Goal: Transaction & Acquisition: Purchase product/service

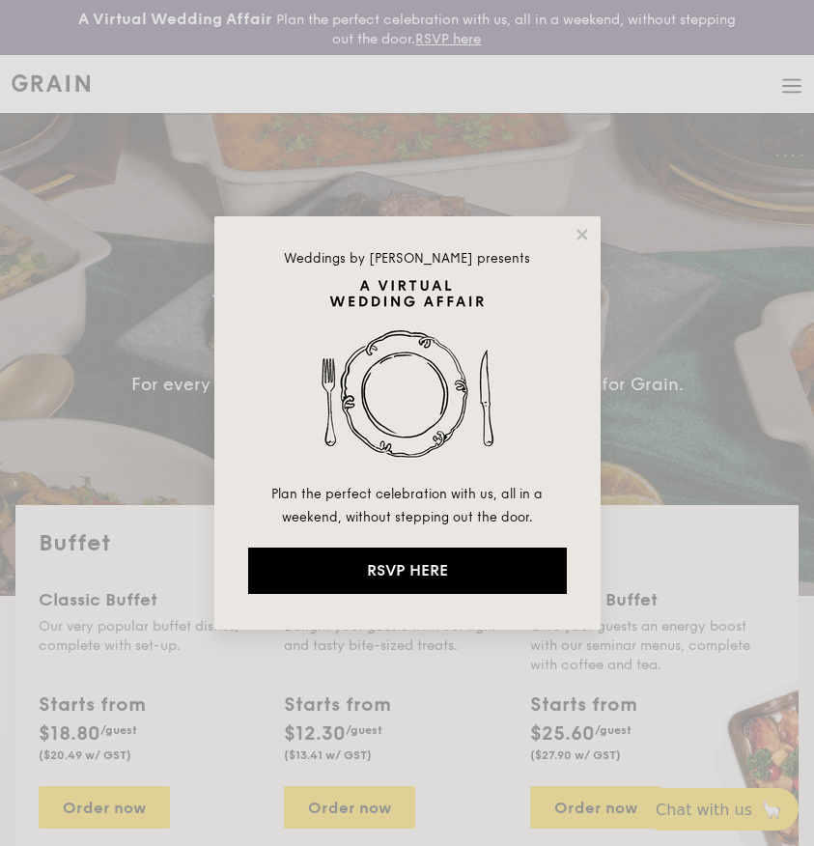
select select
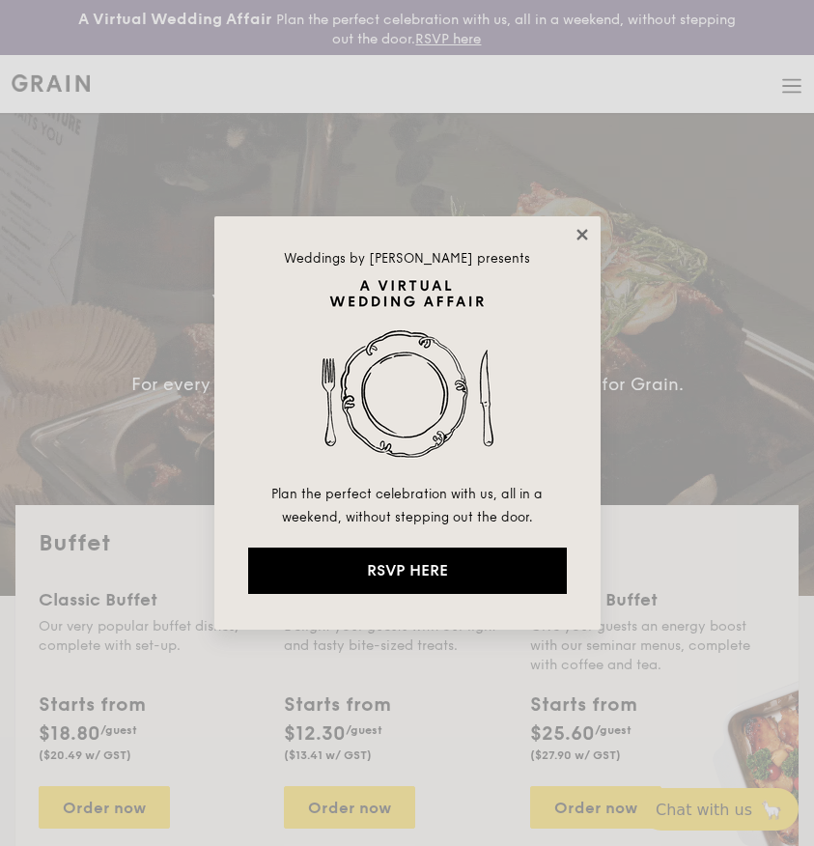
click at [578, 228] on icon at bounding box center [582, 234] width 17 height 17
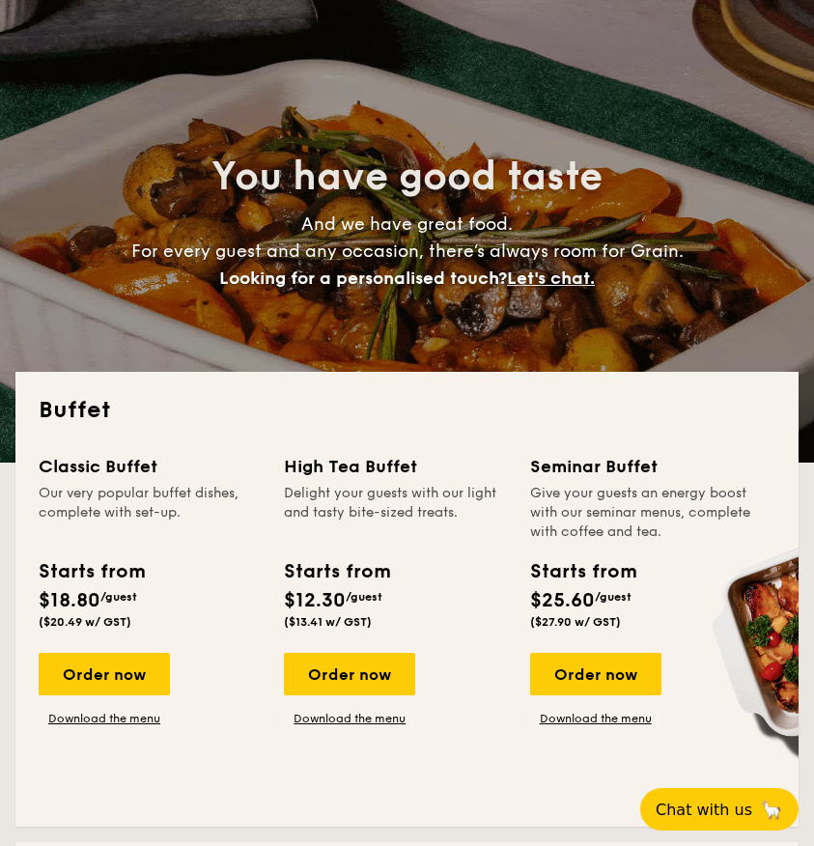
scroll to position [401, 0]
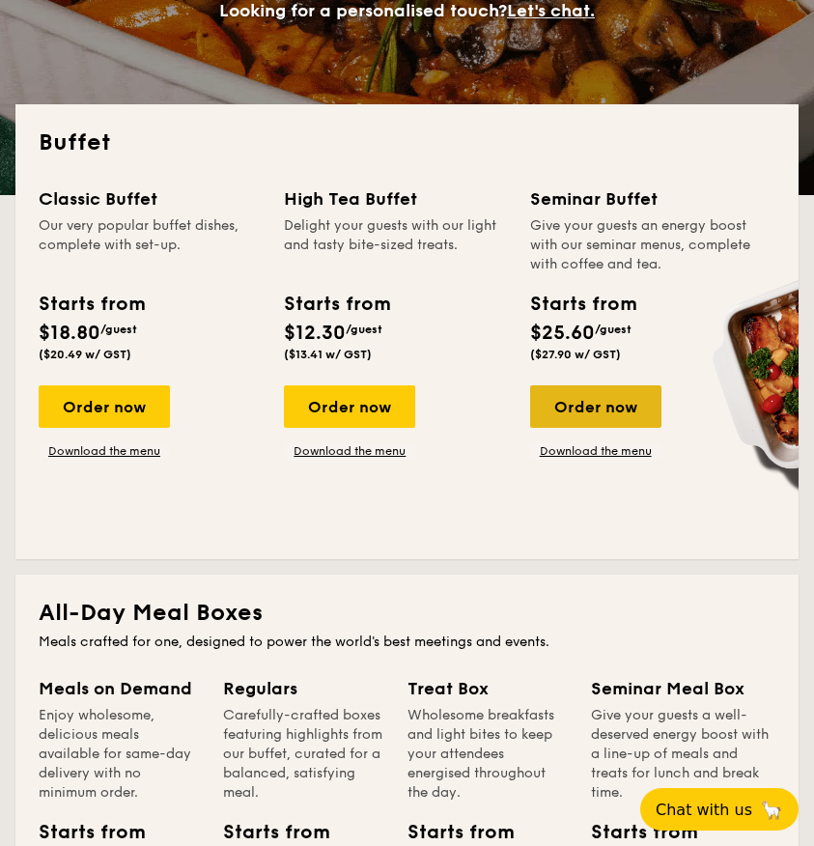
click at [563, 411] on div "Order now" at bounding box center [595, 406] width 131 height 42
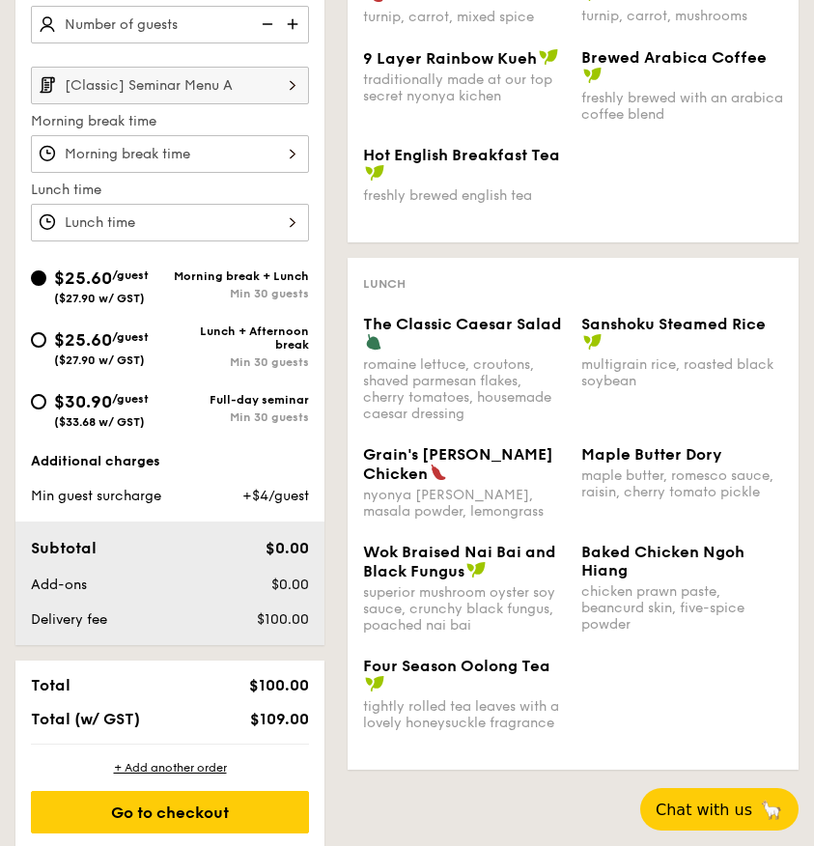
scroll to position [592, 0]
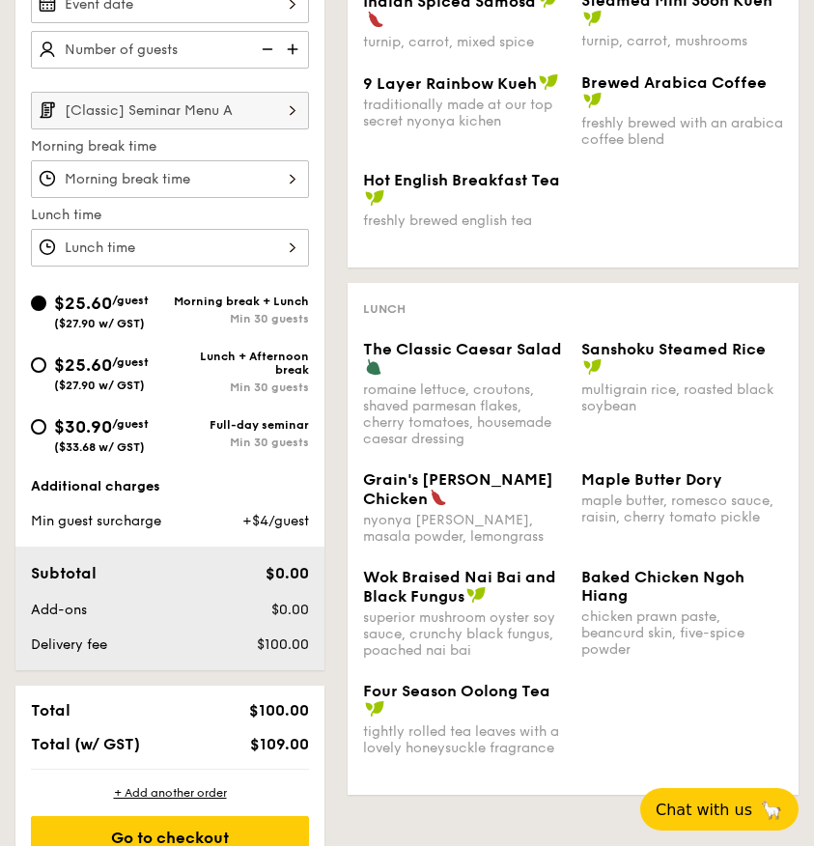
click at [147, 118] on input "[Classic] Seminar Menu A" at bounding box center [170, 111] width 278 height 38
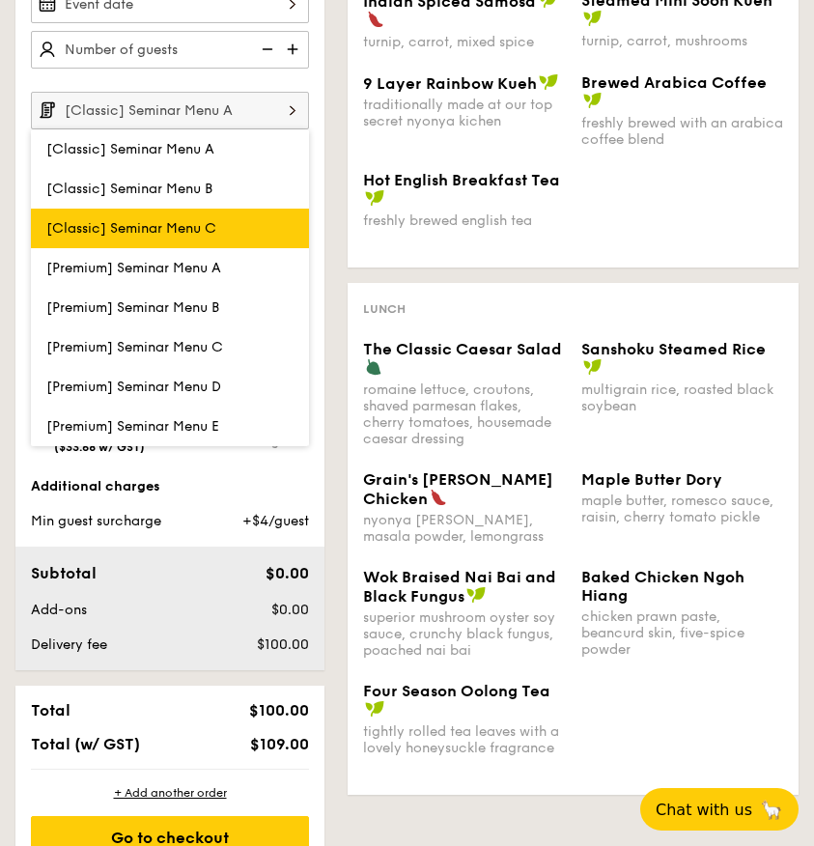
click at [139, 223] on span "[Classic] Seminar Menu C" at bounding box center [131, 228] width 170 height 16
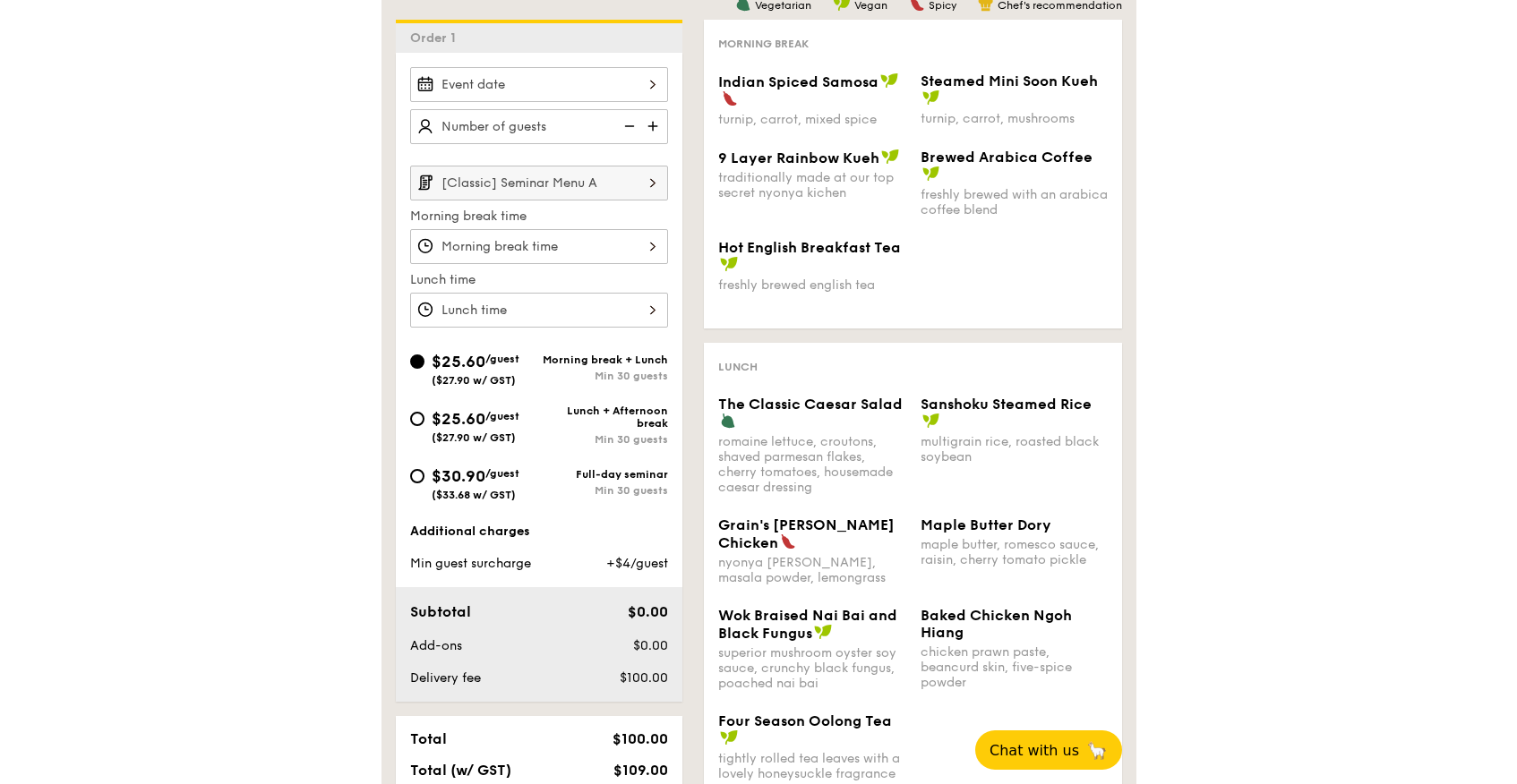
scroll to position [453, 0]
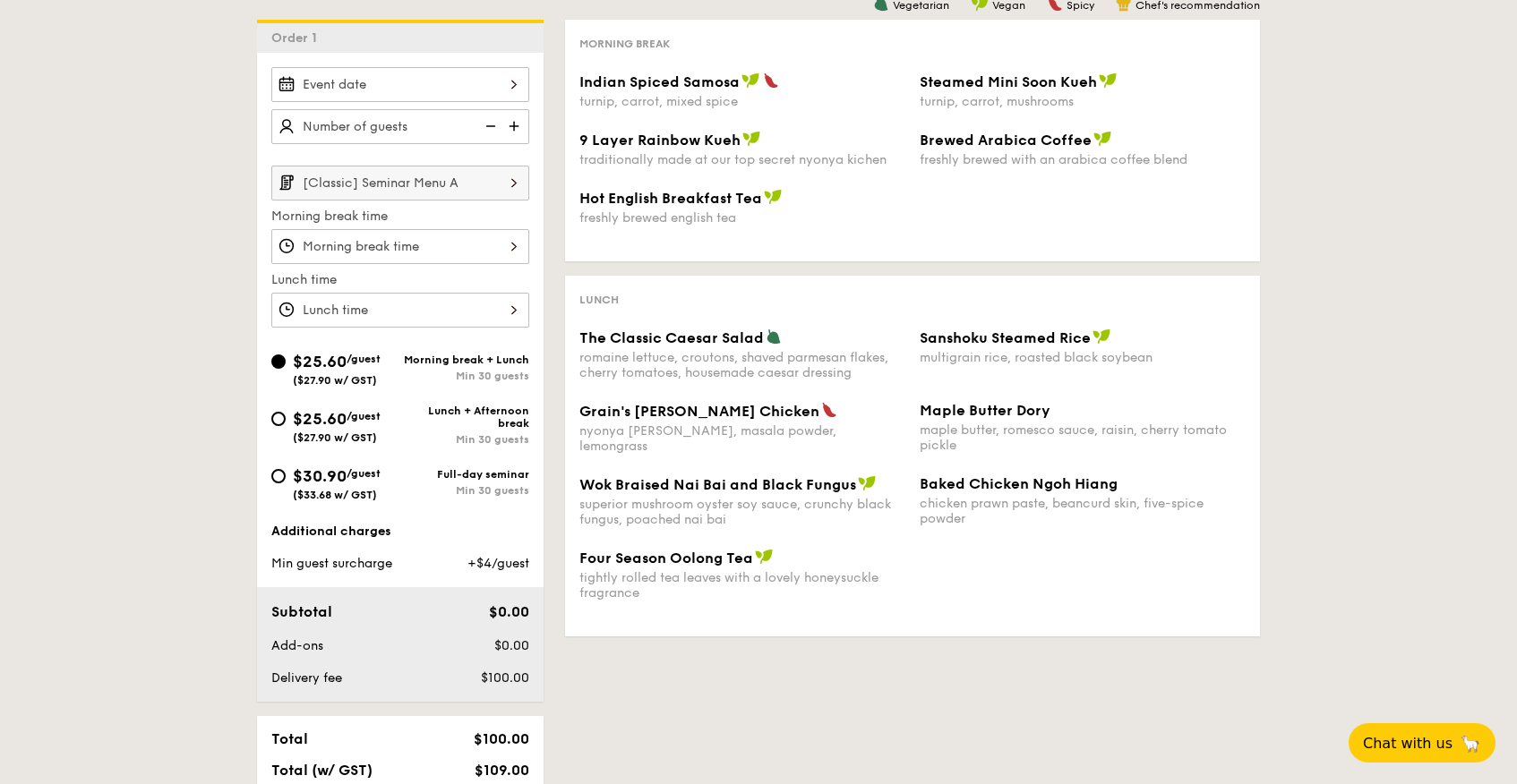
click at [418, 178] on input "[Classic] Seminar Menu A" at bounding box center [401, 183] width 258 height 35
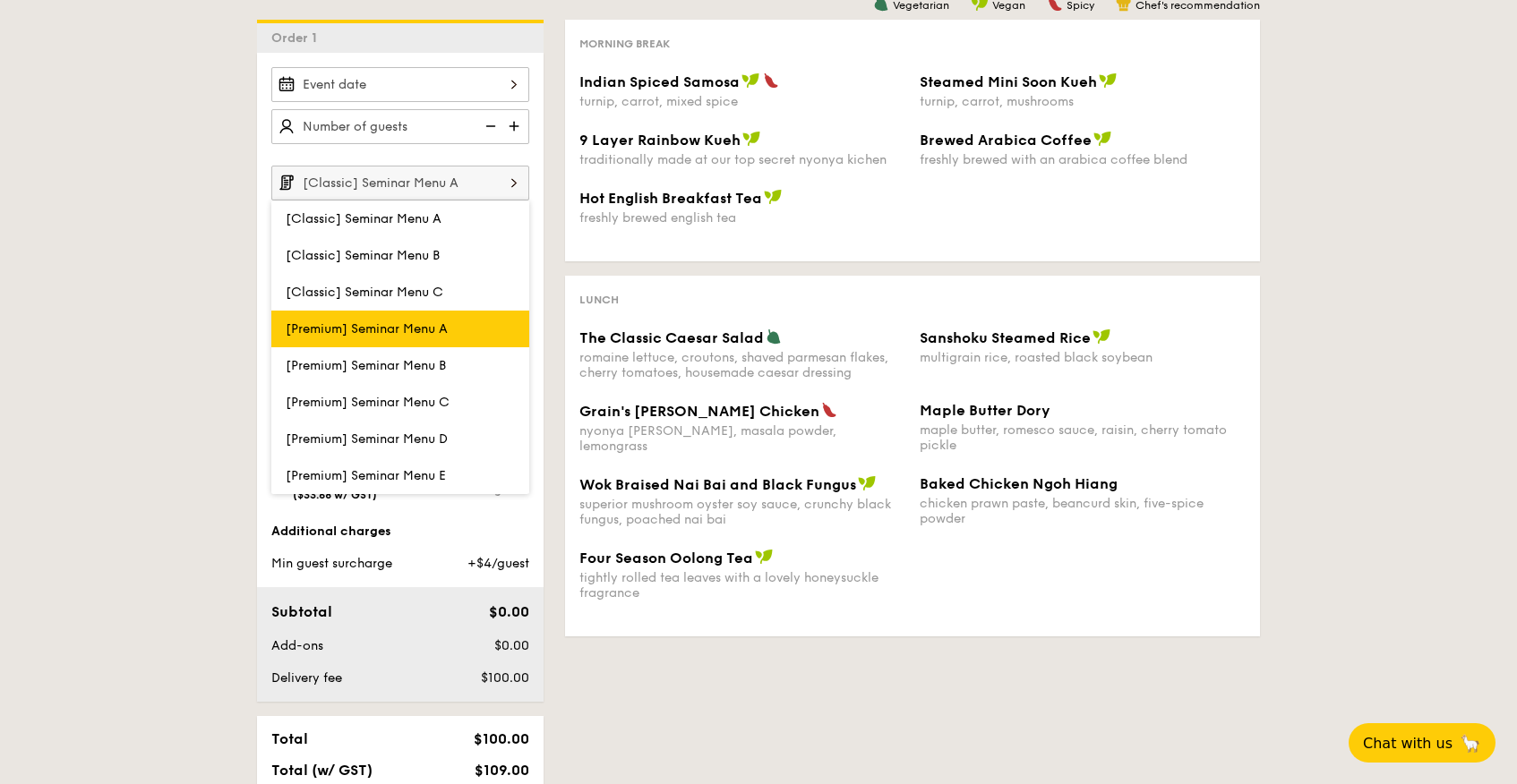
click at [389, 320] on label "[Premium] Seminar Menu A" at bounding box center [401, 329] width 258 height 37
click at [0, 0] on input "[Premium] Seminar Menu A" at bounding box center [0, 0] width 0 height 0
type input "[Premium] Seminar Menu A"
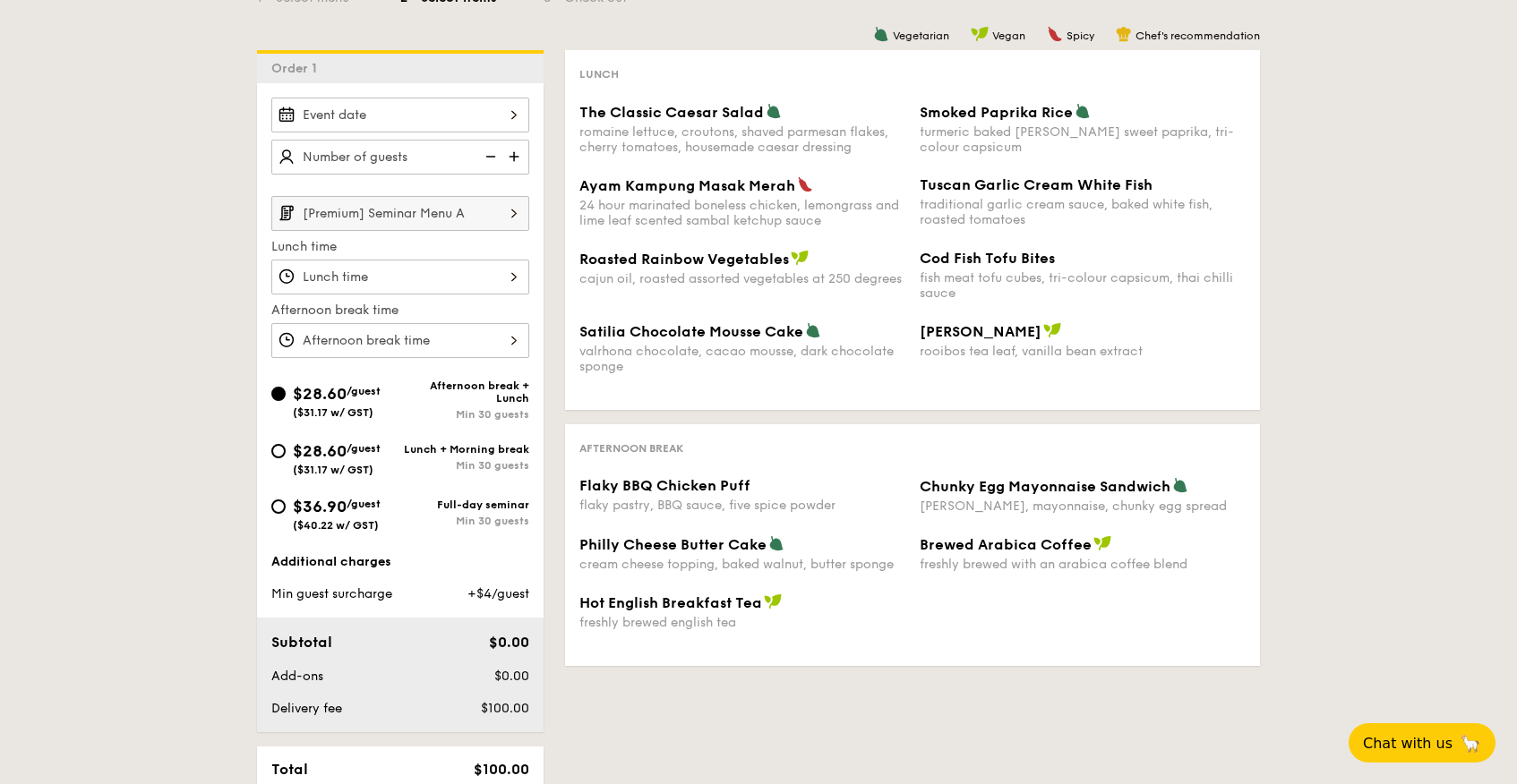
scroll to position [420, 0]
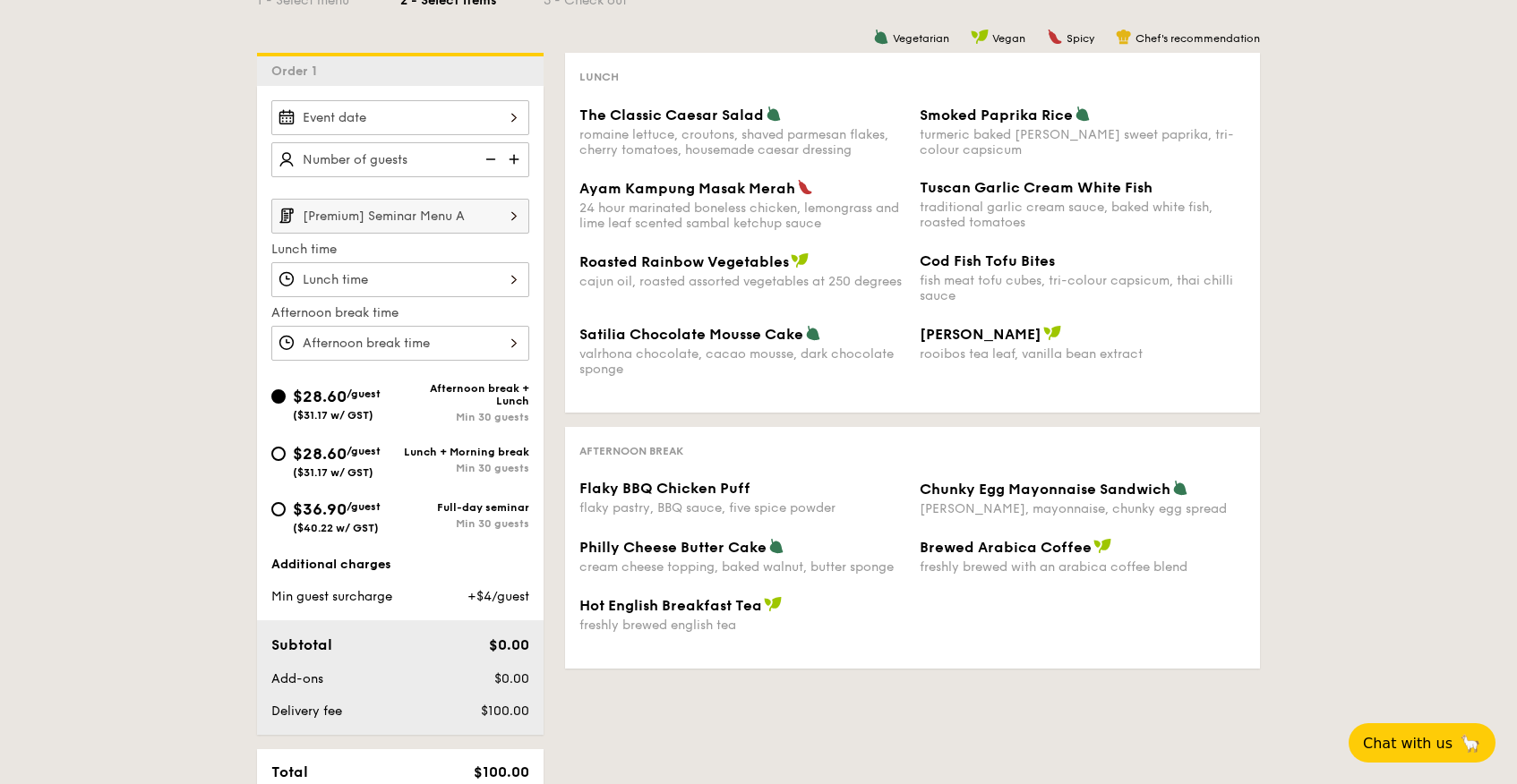
click at [380, 213] on input "[Premium] Seminar Menu A" at bounding box center [401, 216] width 258 height 35
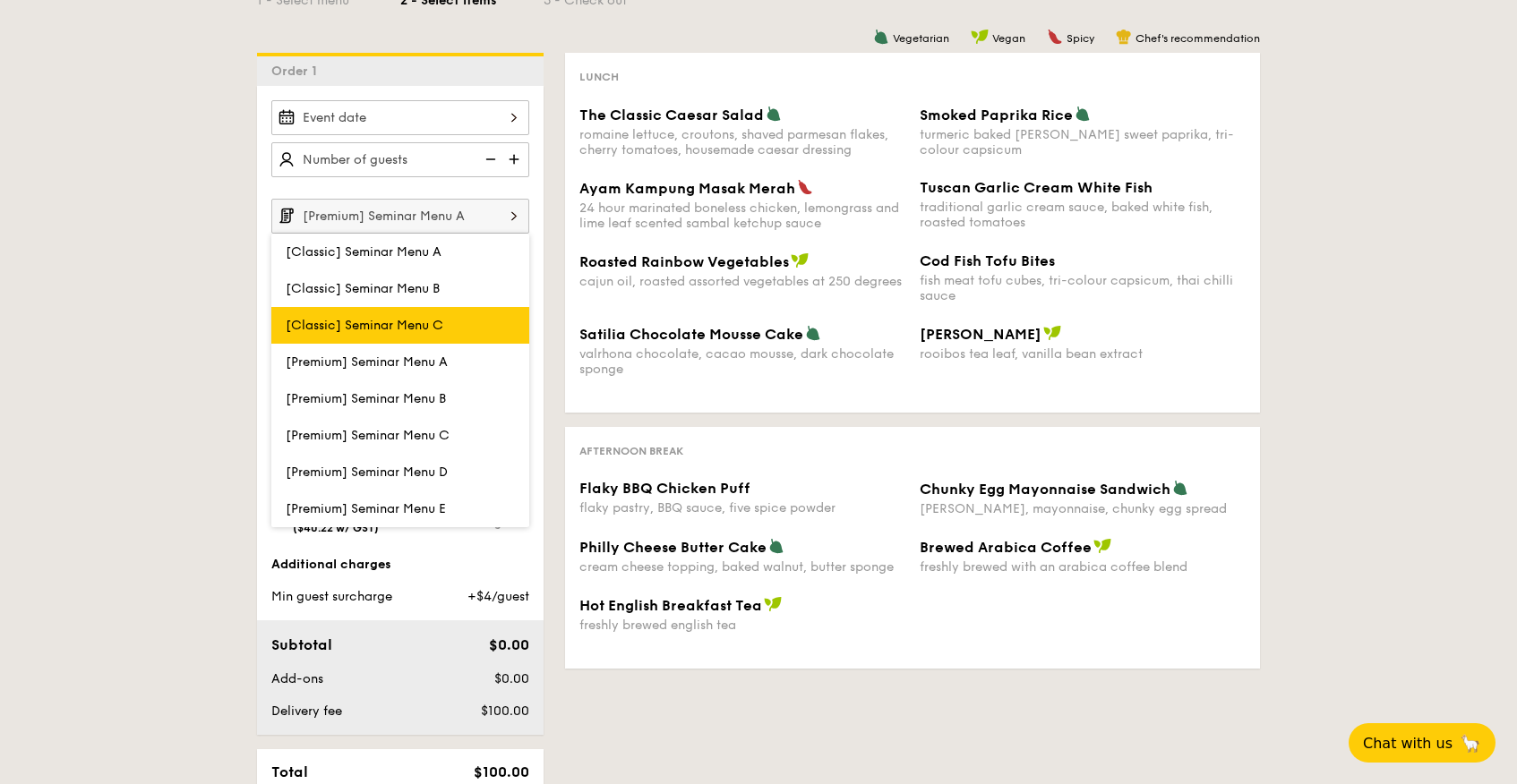
click at [404, 328] on span "[Classic] Seminar Menu C" at bounding box center [364, 325] width 158 height 15
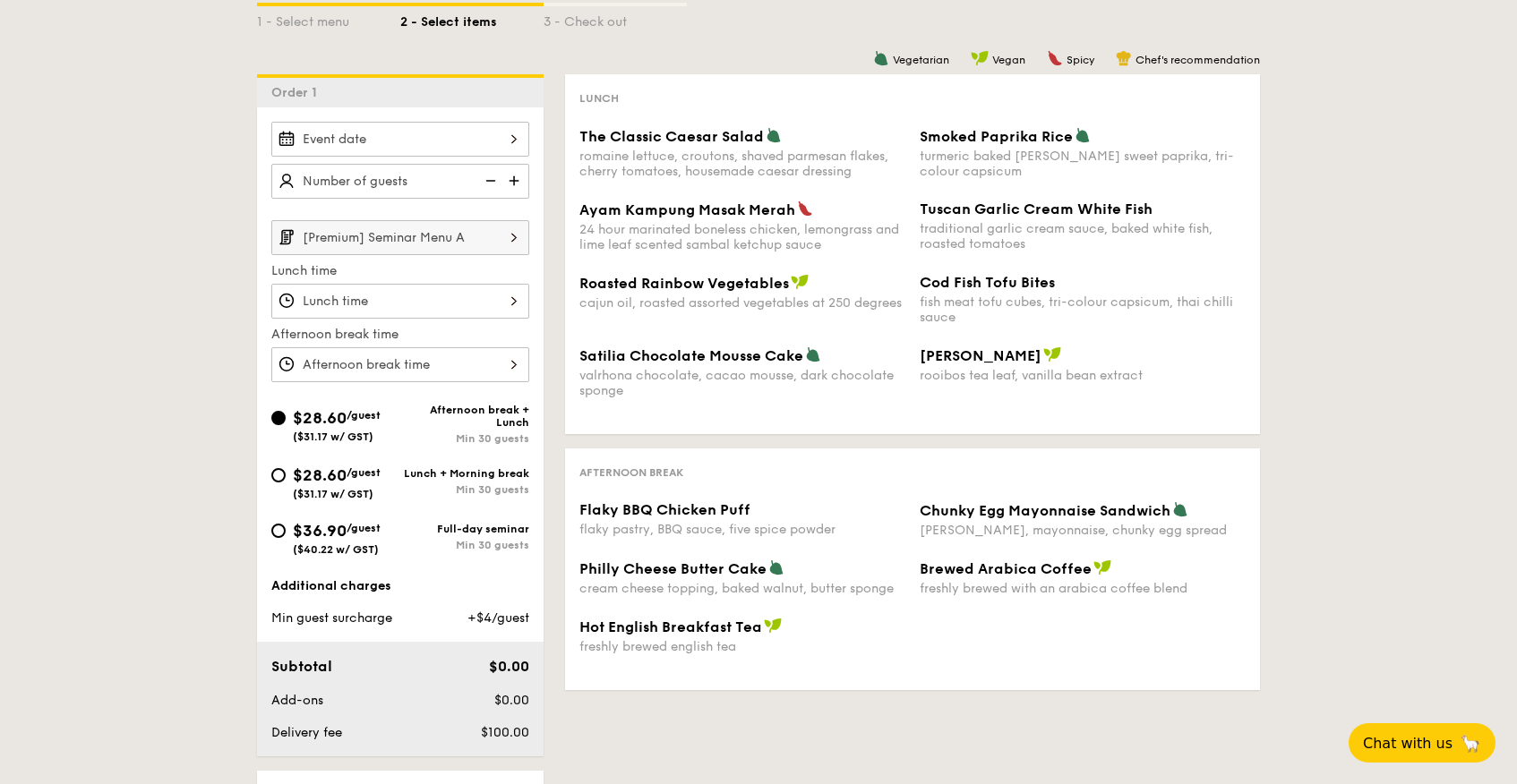
scroll to position [381, 0]
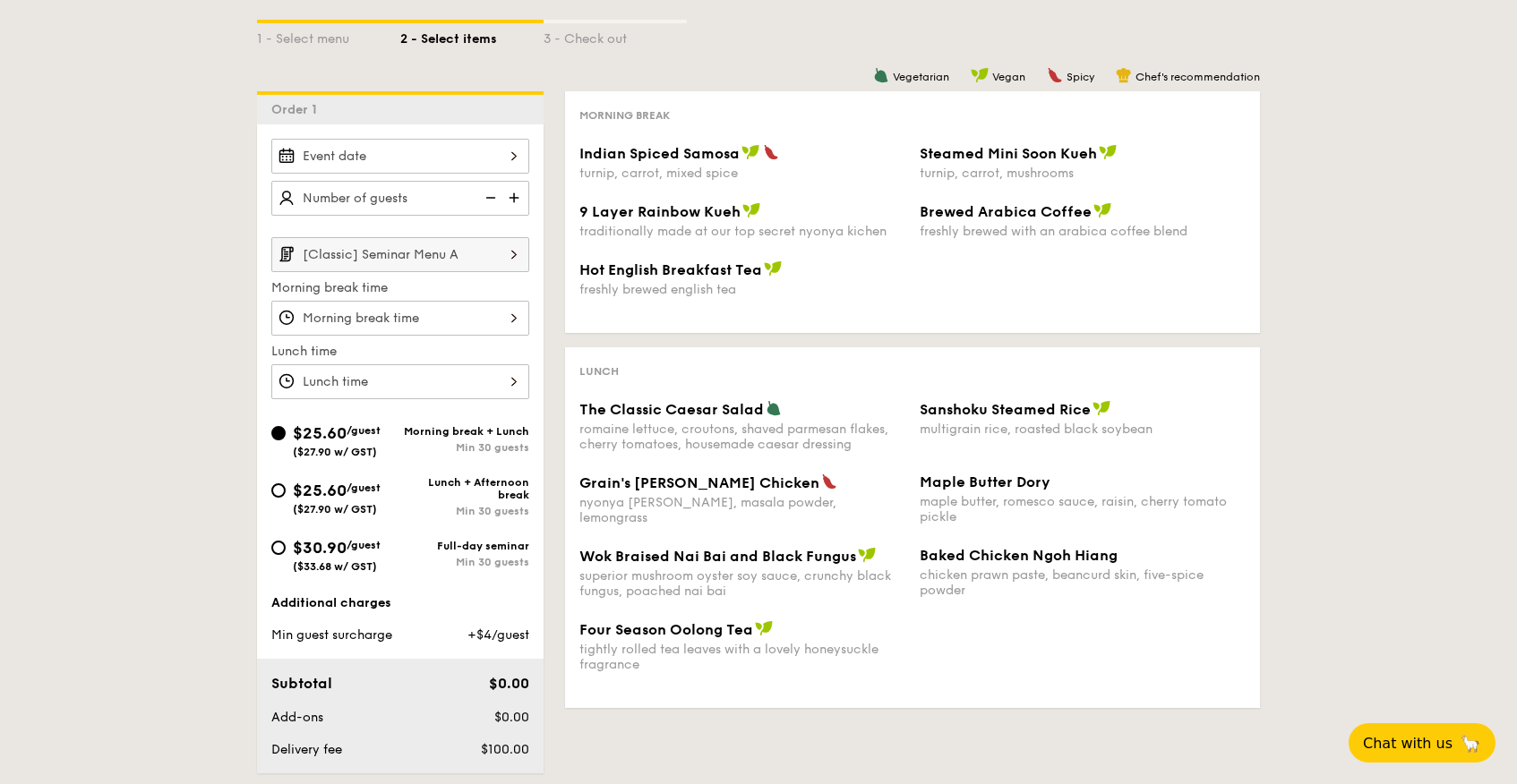
click at [422, 266] on input "[Classic] Seminar Menu A" at bounding box center [401, 255] width 258 height 35
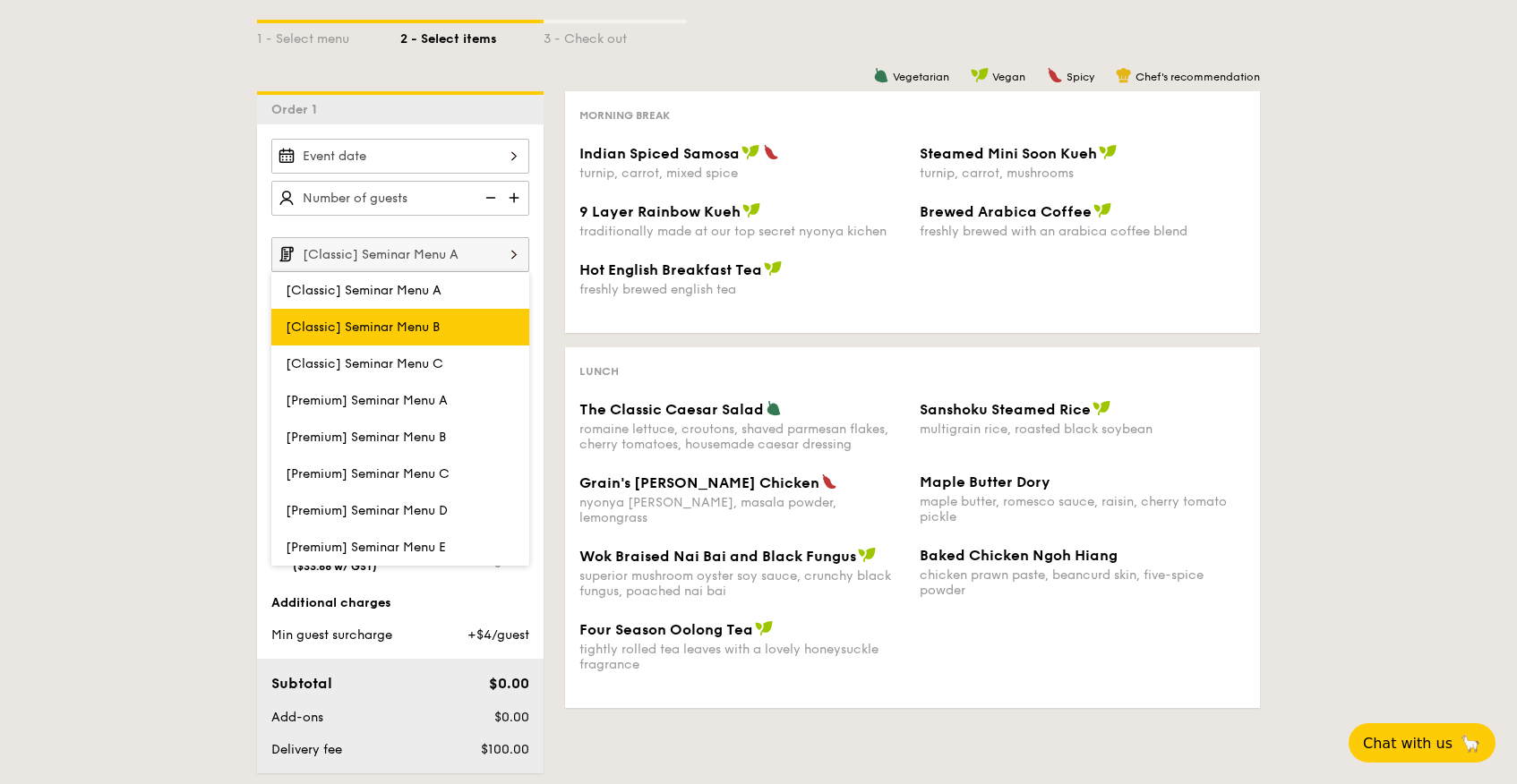
click at [407, 315] on label "[Classic] Seminar Menu B" at bounding box center [401, 327] width 258 height 37
click at [0, 0] on input "[Classic] Seminar Menu B" at bounding box center [0, 0] width 0 height 0
type input "[Classic] Seminar Menu B"
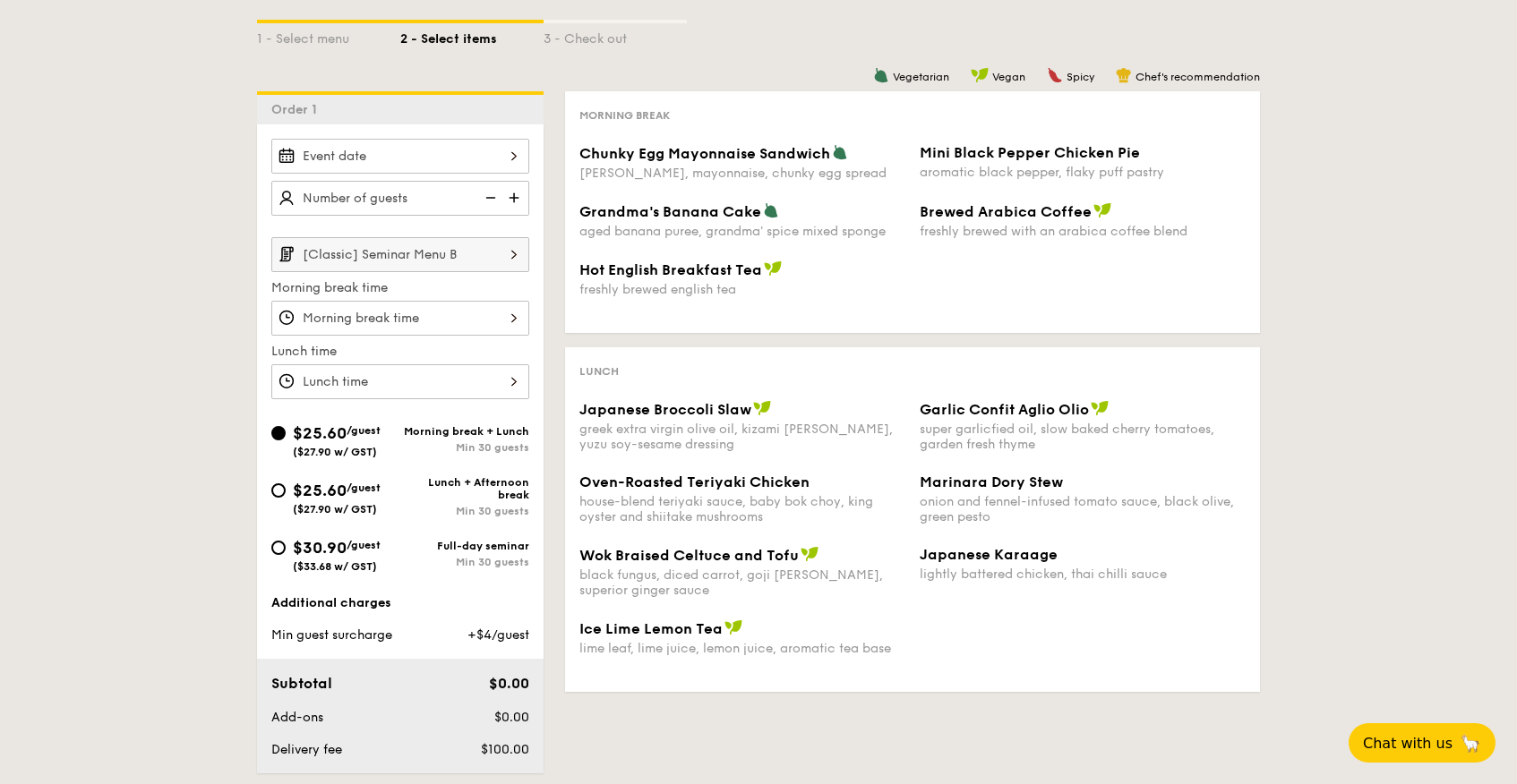
click at [431, 249] on input "[Classic] Seminar Menu B" at bounding box center [401, 255] width 258 height 35
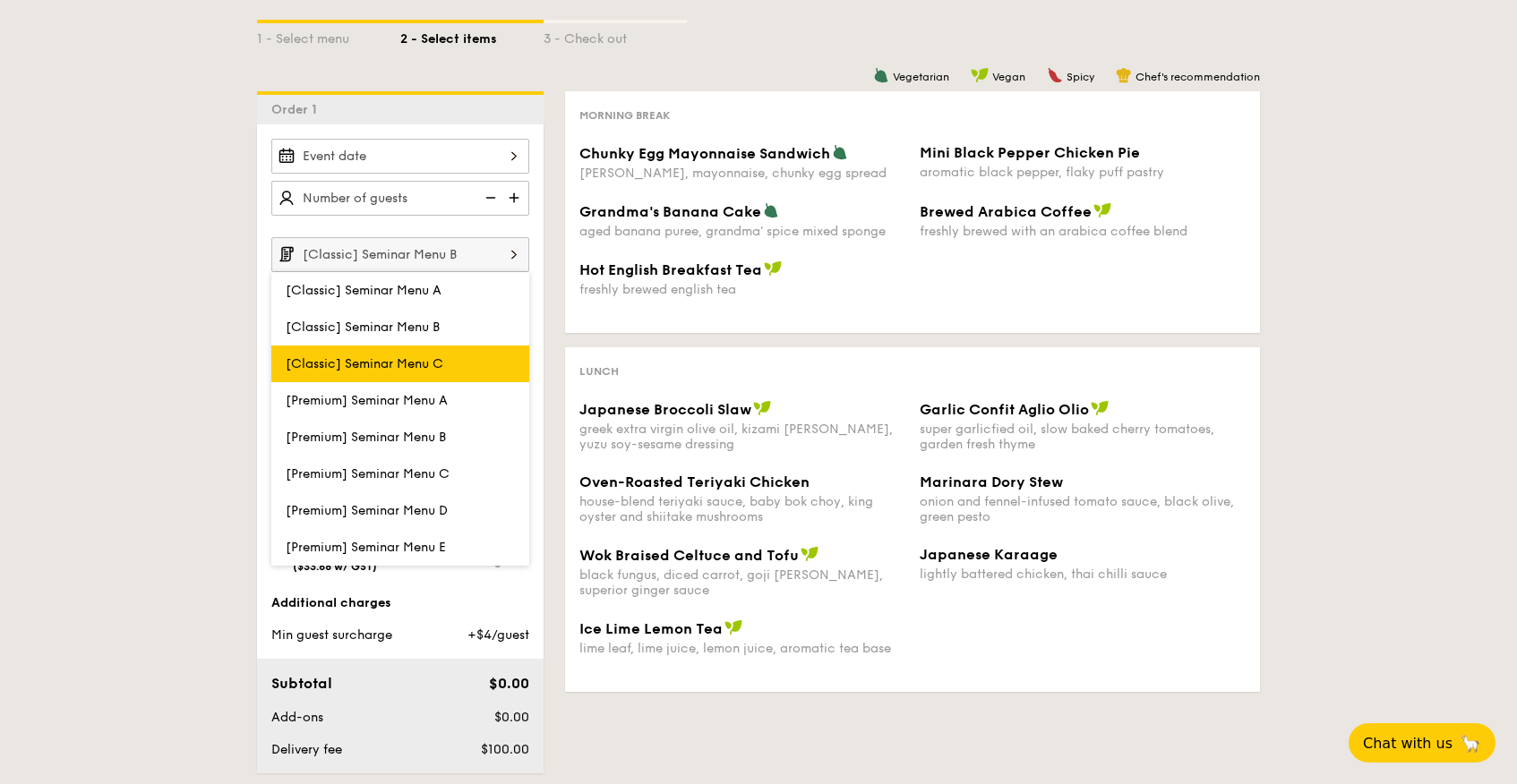
click at [418, 360] on span "[Classic] Seminar Menu C" at bounding box center [364, 363] width 158 height 15
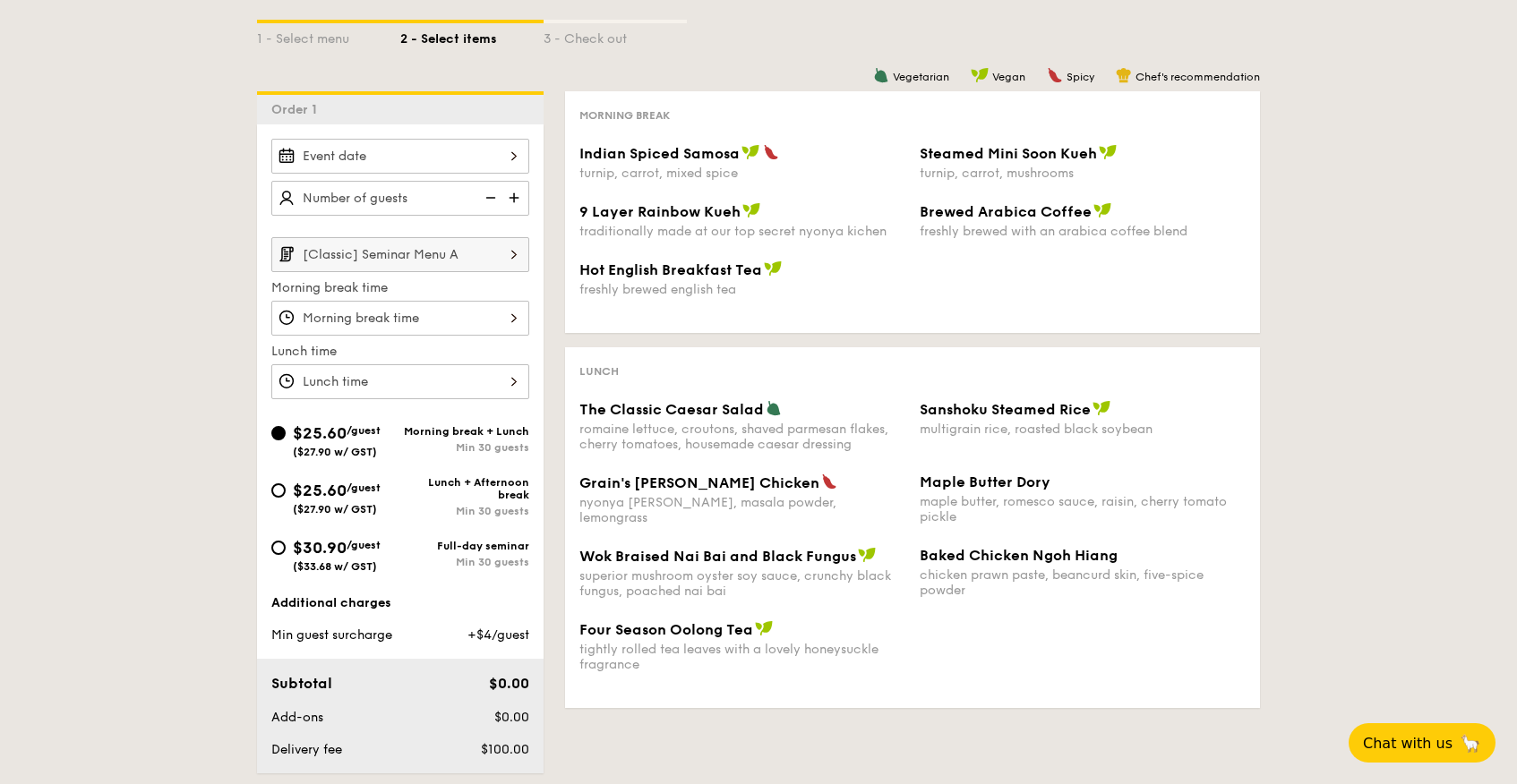
click at [436, 267] on input "[Classic] Seminar Menu A" at bounding box center [401, 255] width 258 height 35
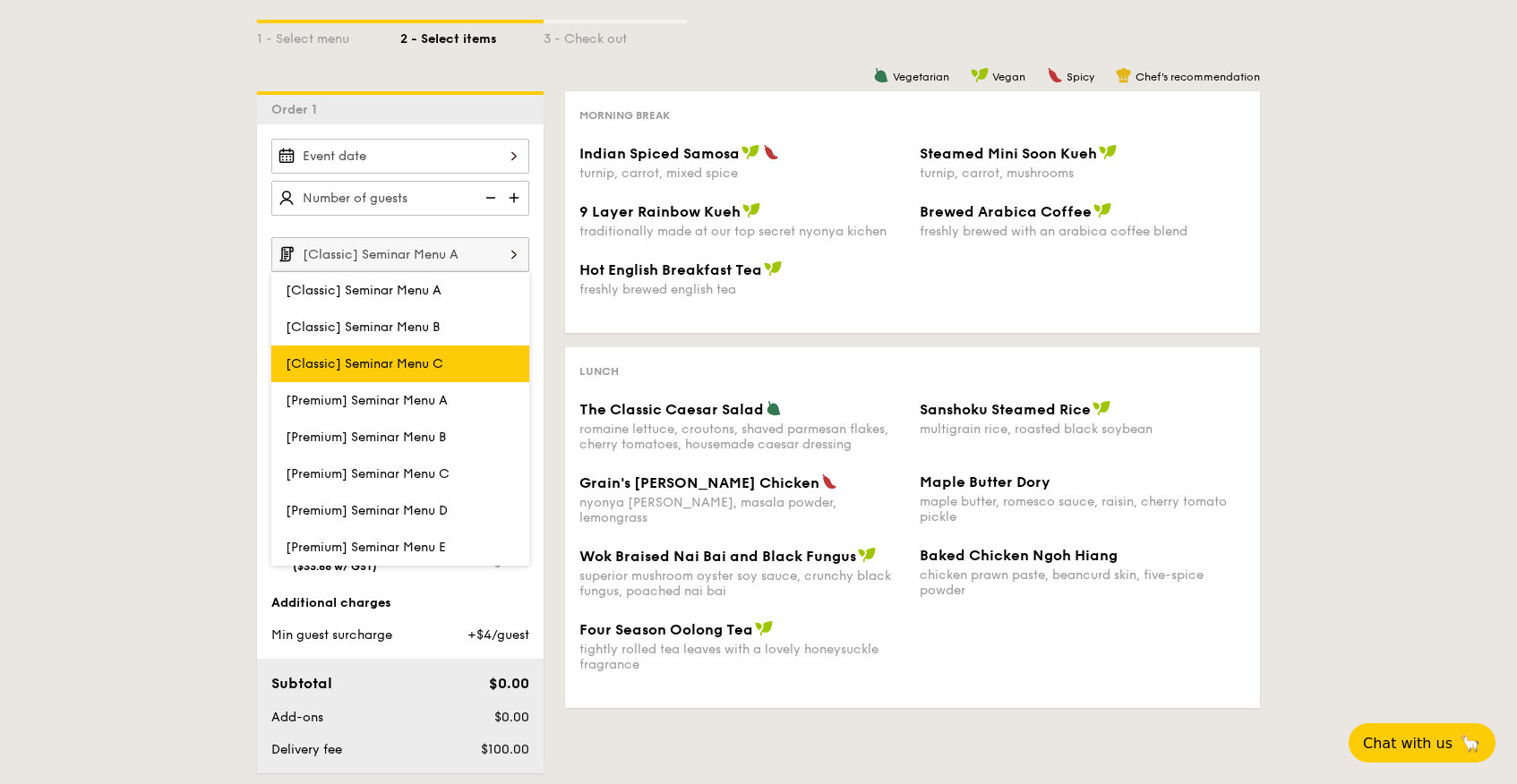
click at [424, 358] on span "[Classic] Seminar Menu C" at bounding box center [364, 363] width 158 height 15
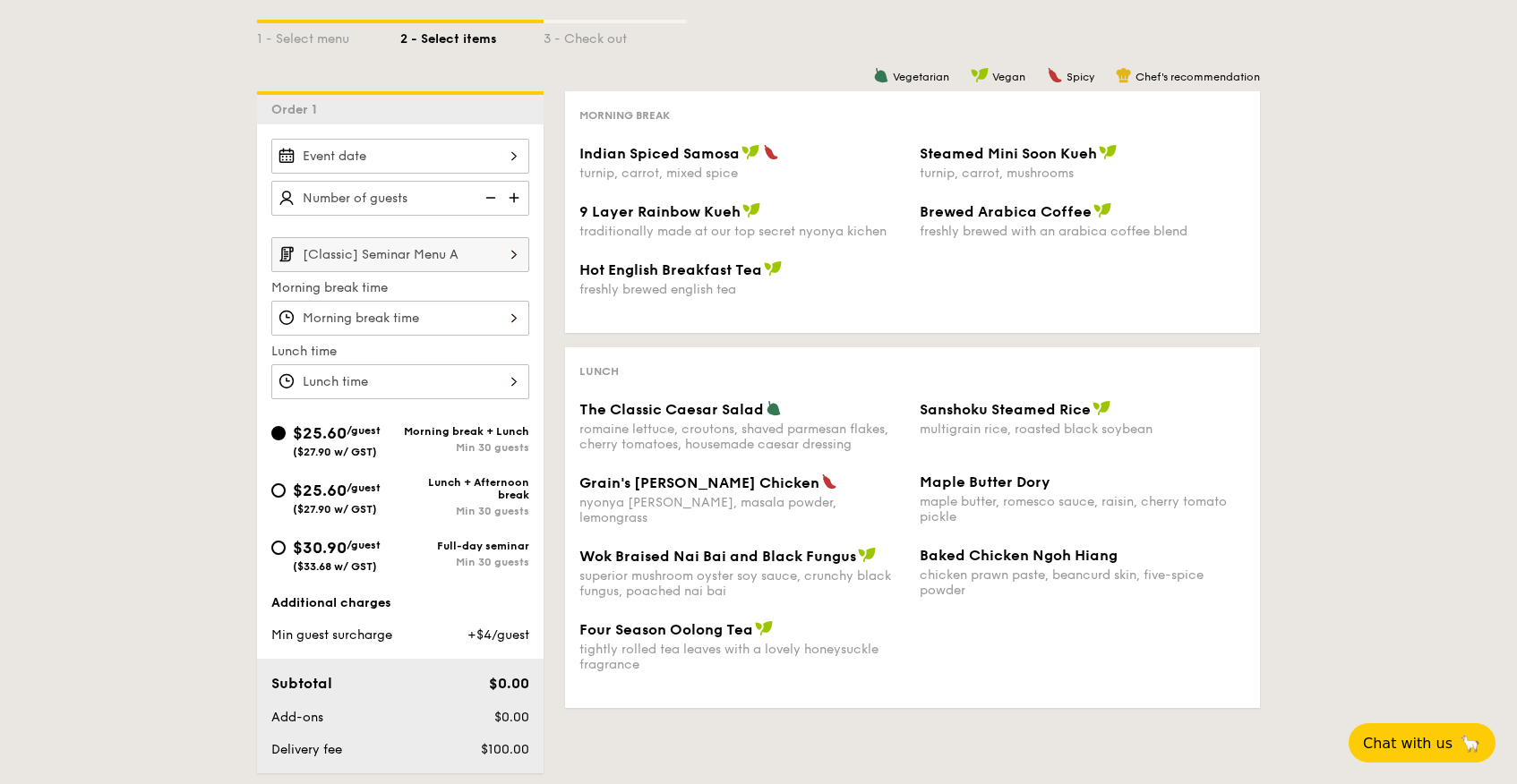
scroll to position [372, 0]
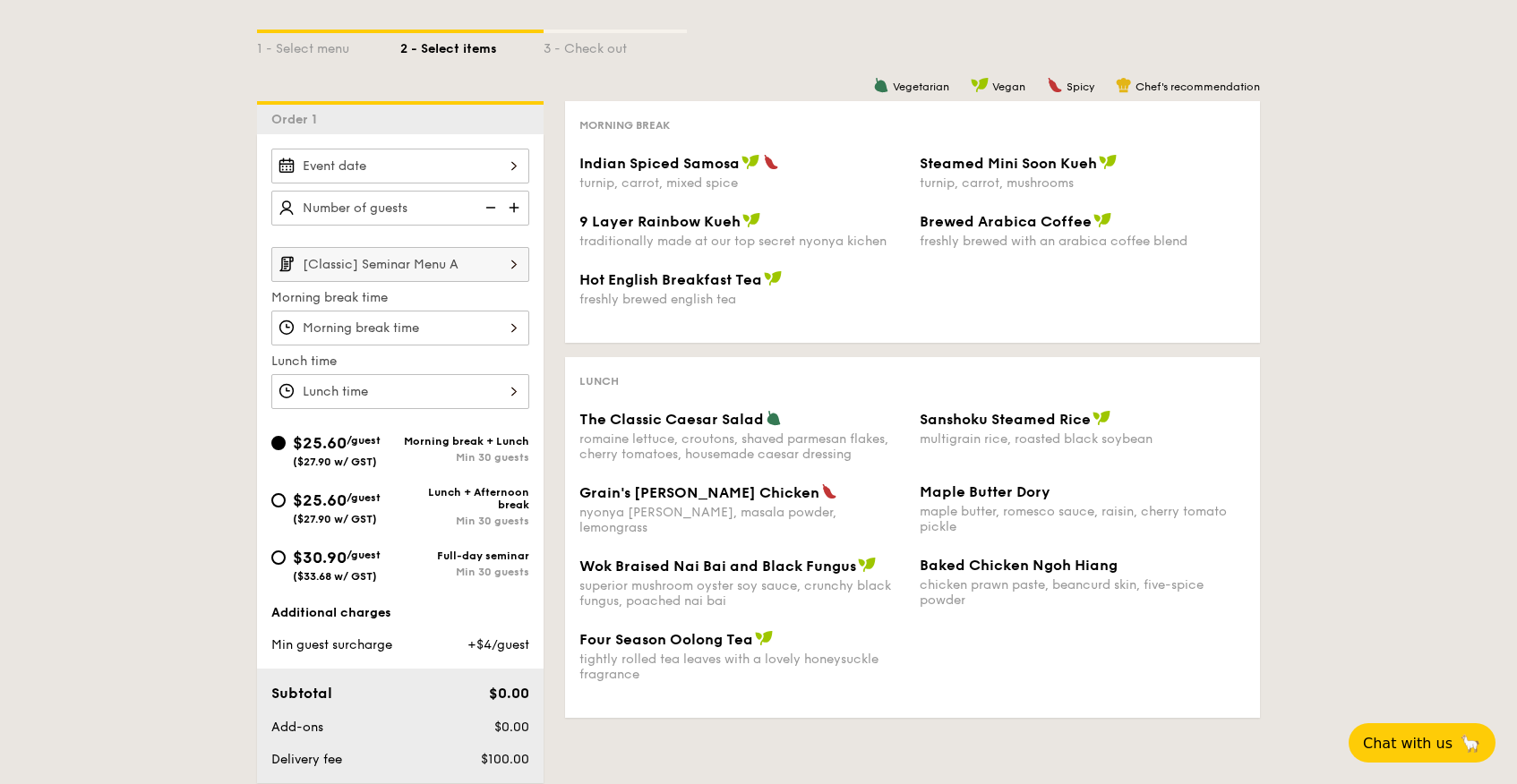
select select
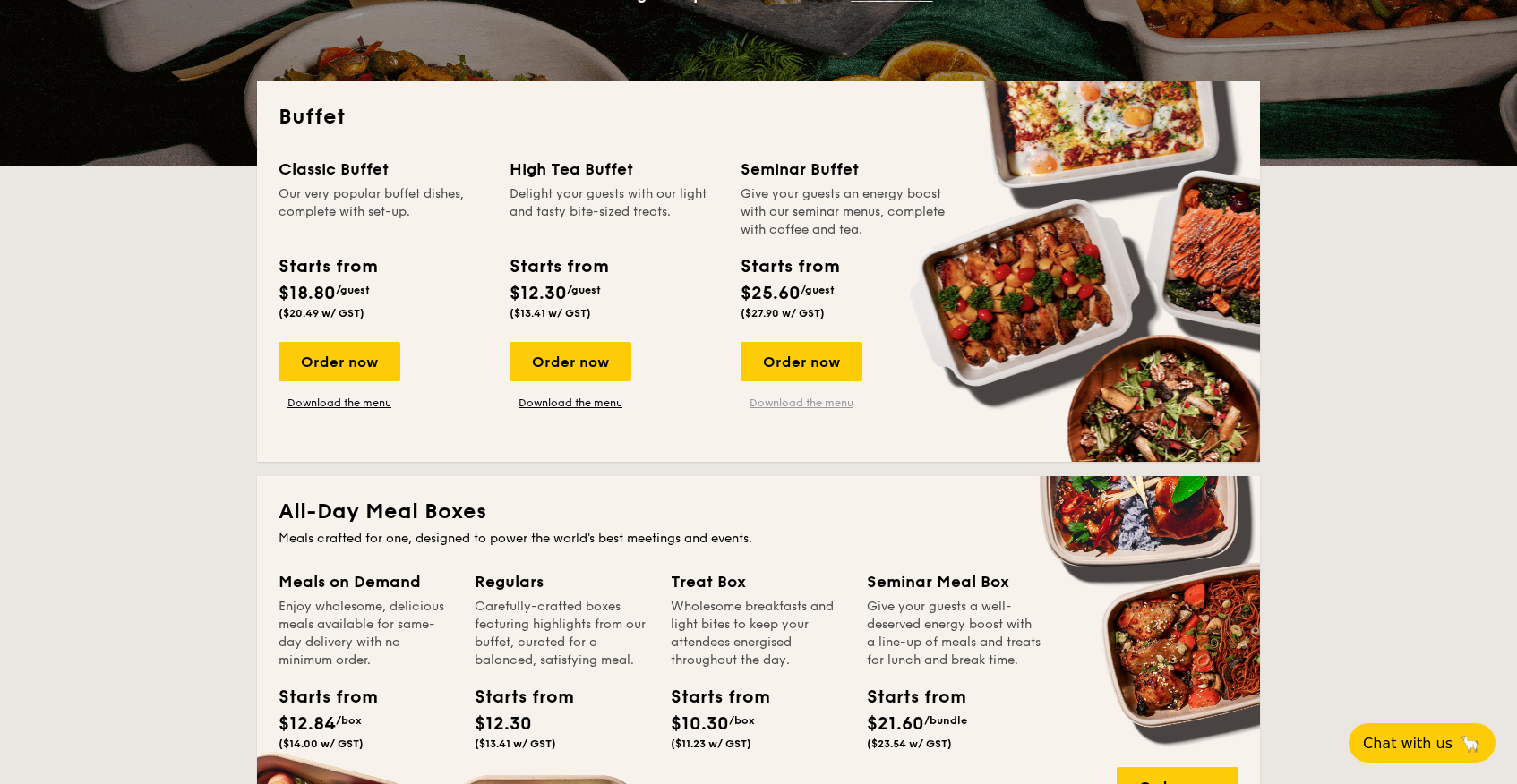
click at [824, 399] on link "Download the menu" at bounding box center [801, 402] width 121 height 14
click at [373, 353] on div "Order now" at bounding box center [338, 361] width 121 height 39
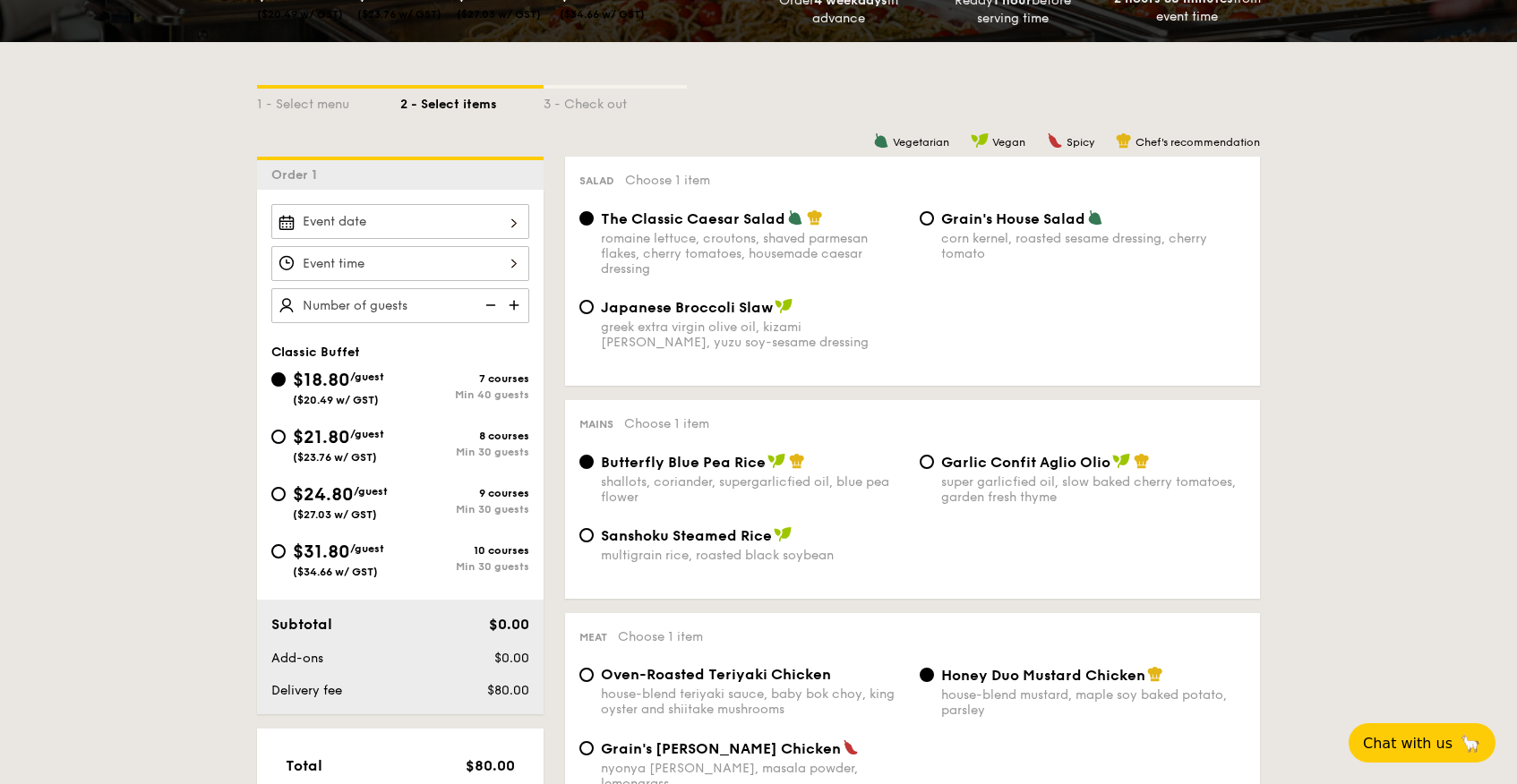
scroll to position [399, 0]
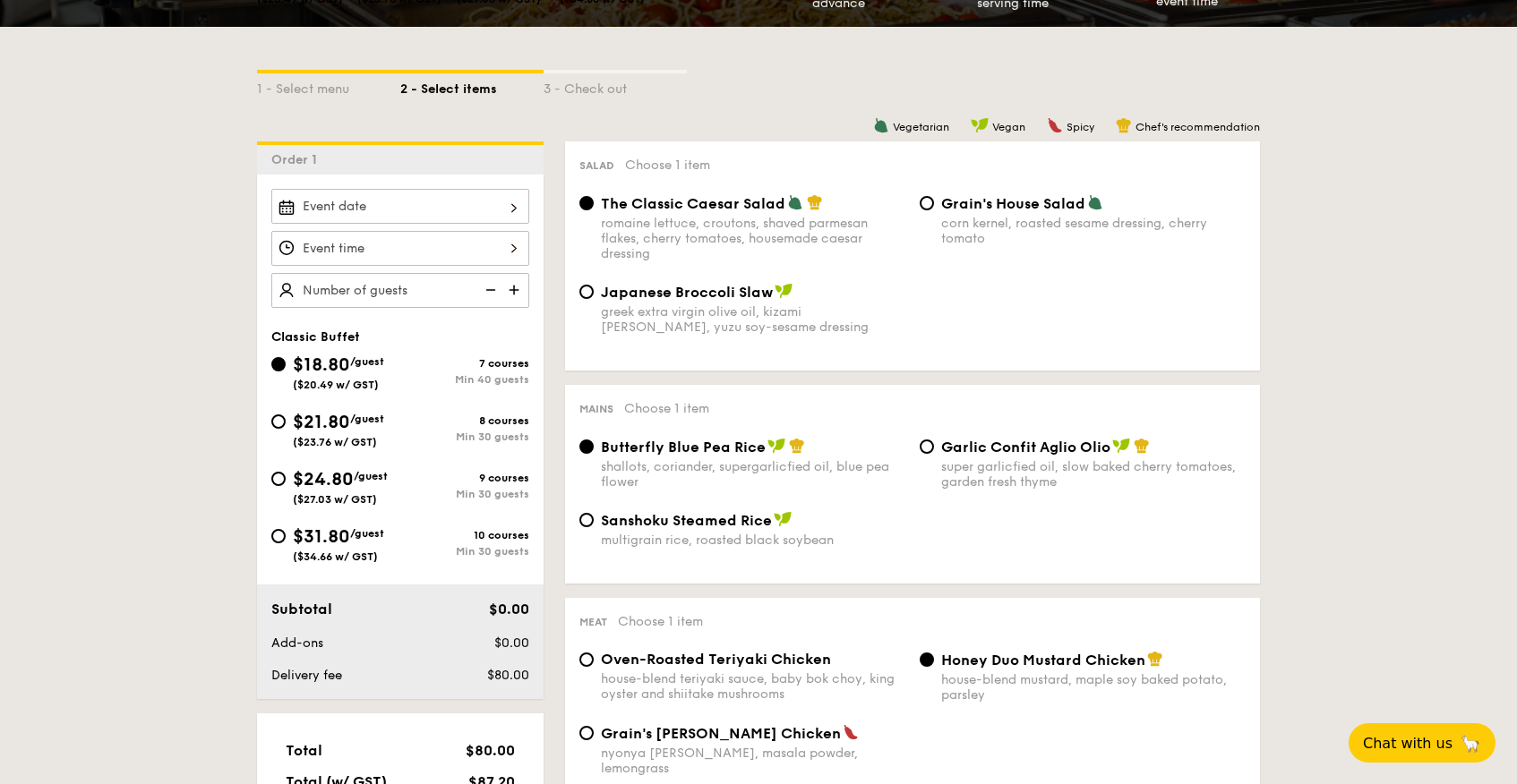
click at [328, 439] on span "($23.76 w/ GST)" at bounding box center [335, 442] width 84 height 13
click at [286, 429] on input "$21.80 /guest ($23.76 w/ GST) 8 courses Min 30 guests" at bounding box center [278, 421] width 14 height 14
radio input "true"
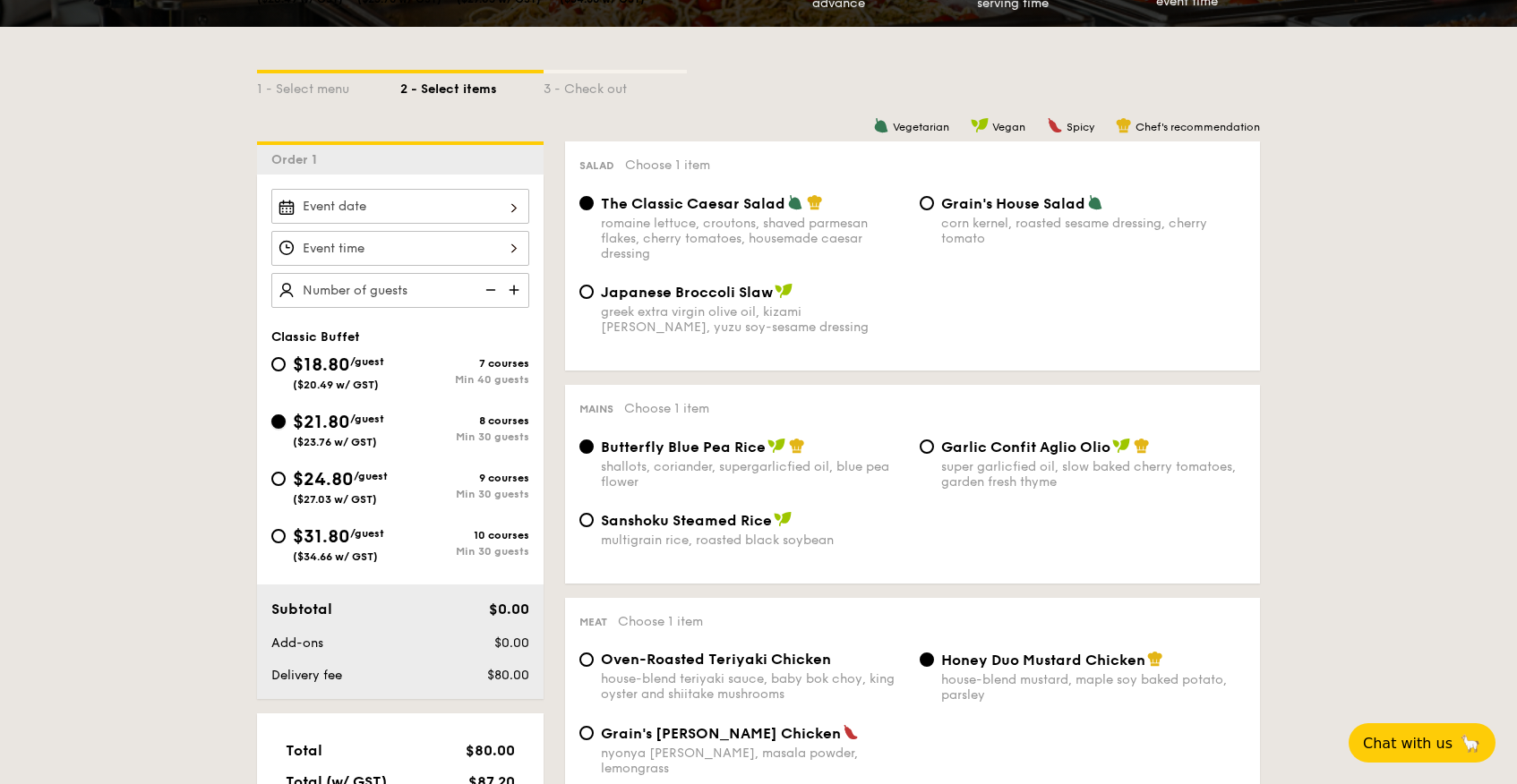
radio input "true"
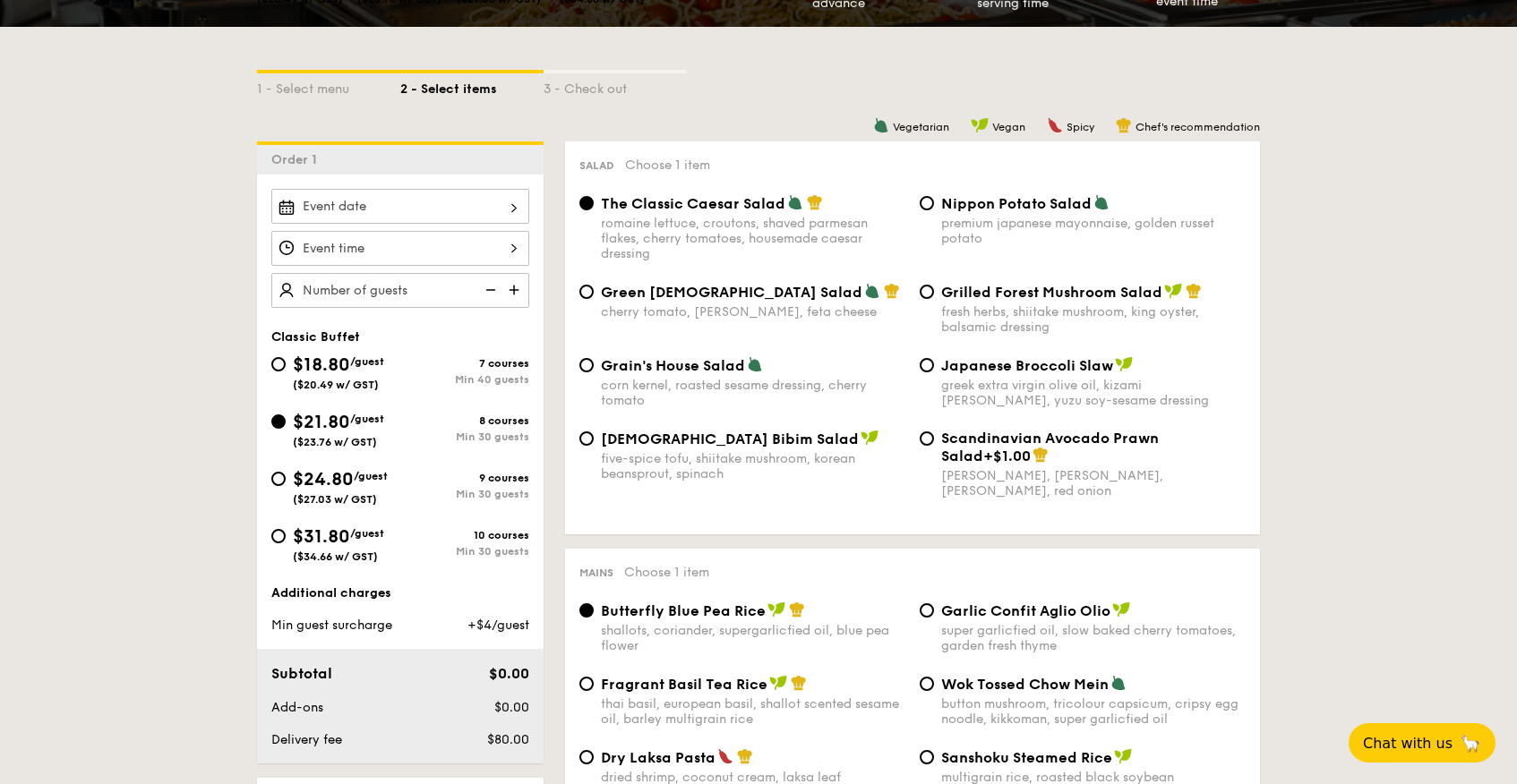
click at [598, 299] on div "Green Goddess Salad cherry tomato, dill, feta cheese" at bounding box center [742, 301] width 340 height 37
click at [590, 298] on input "Green Goddess Salad cherry tomato, dill, feta cheese" at bounding box center [586, 291] width 14 height 14
radio input "true"
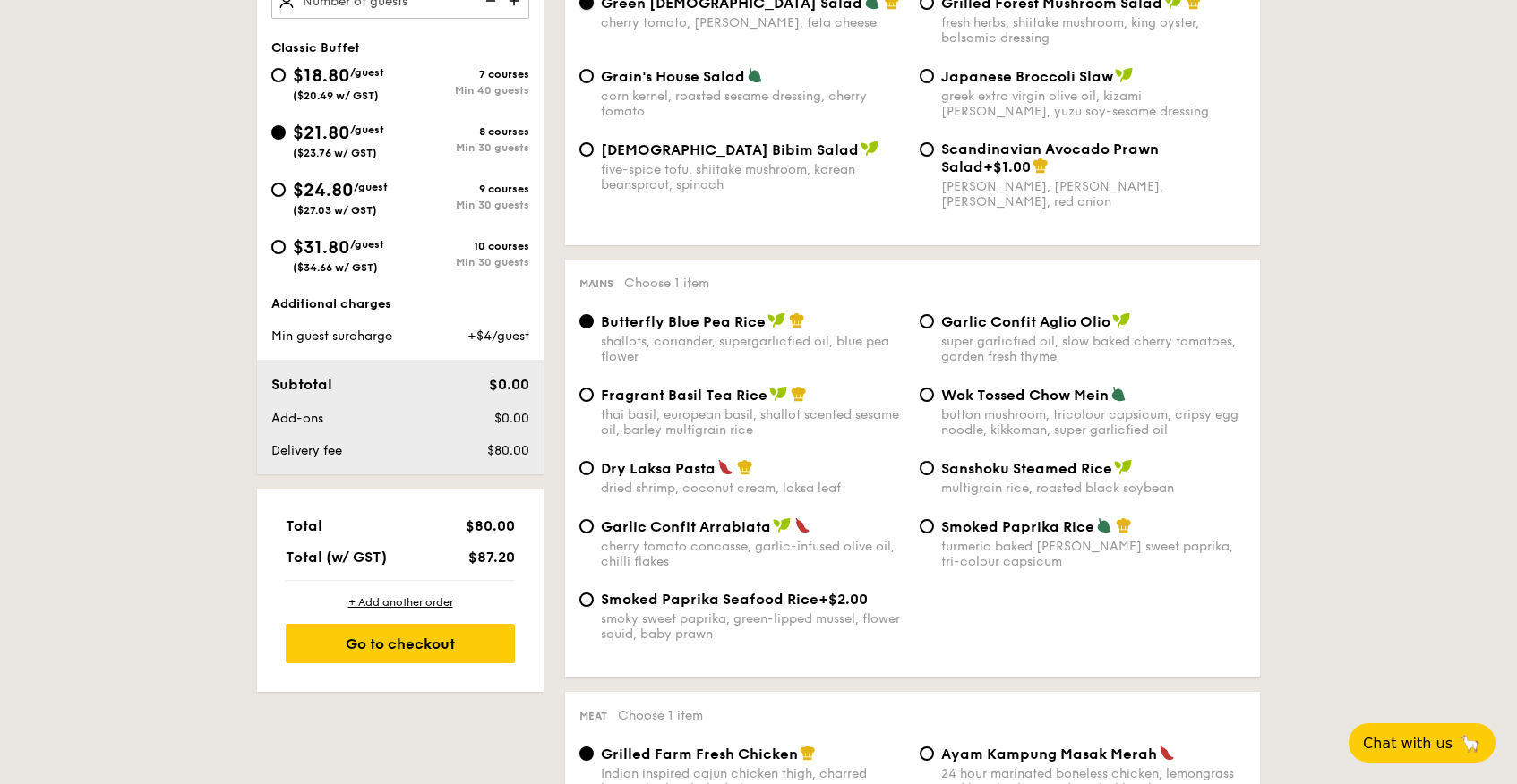
scroll to position [690, 0]
click at [612, 397] on span "Fragrant Basil Tea Rice" at bounding box center [684, 393] width 167 height 17
click at [593, 397] on input "Fragrant Basil Tea Rice thai basil, european basil, shallot scented sesame oil,…" at bounding box center [586, 392] width 14 height 14
radio input "true"
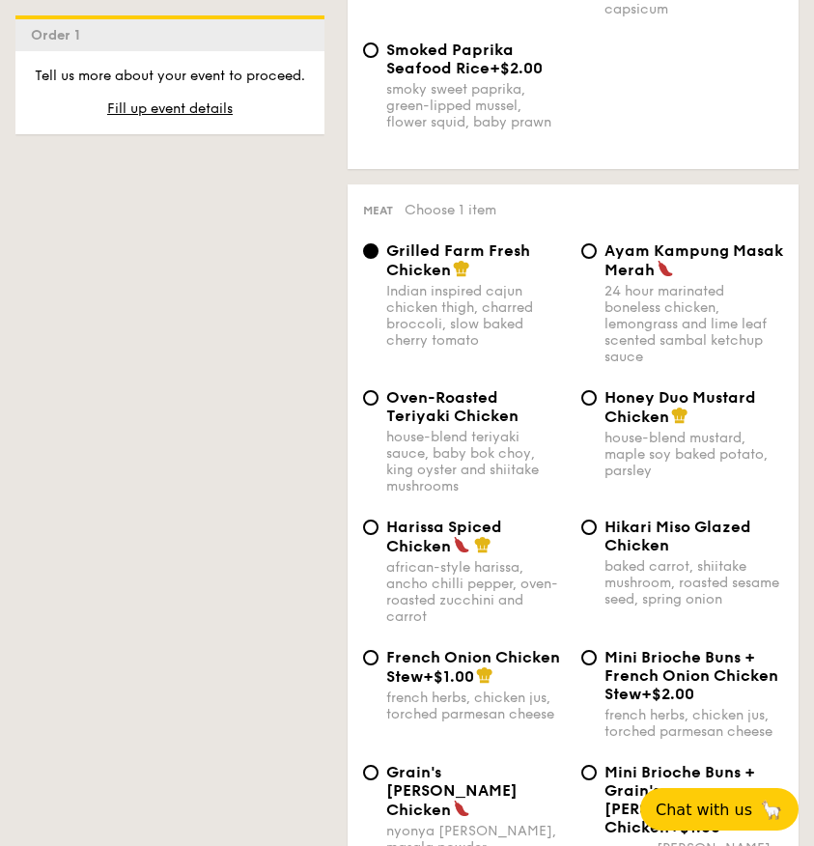
scroll to position [1819, 0]
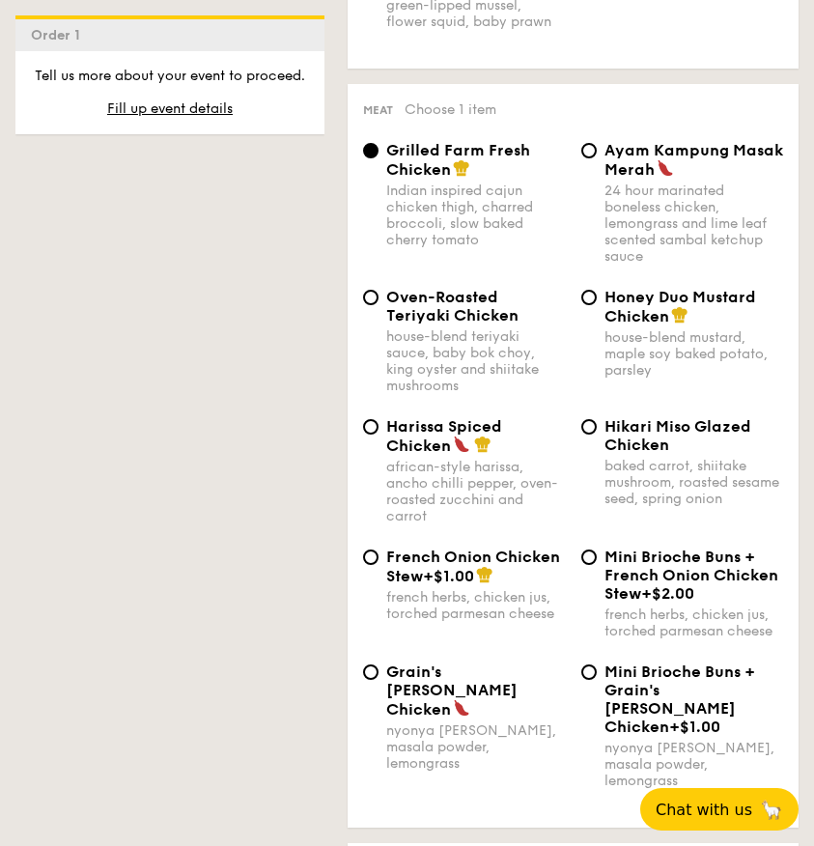
click at [439, 288] on span "Oven-Roasted Teriyaki Chicken" at bounding box center [452, 306] width 132 height 37
click at [379, 290] on input "Oven-Roasted Teriyaki Chicken house-blend teriyaki sauce, baby bok choy, king o…" at bounding box center [370, 297] width 15 height 15
radio input "true"
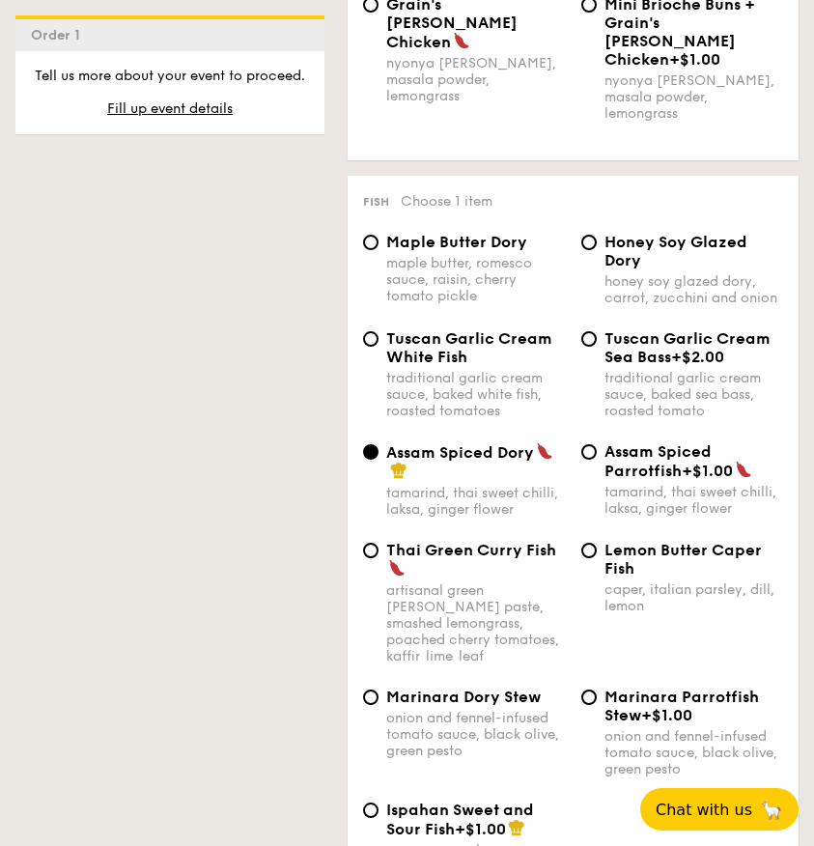
scroll to position [2488, 0]
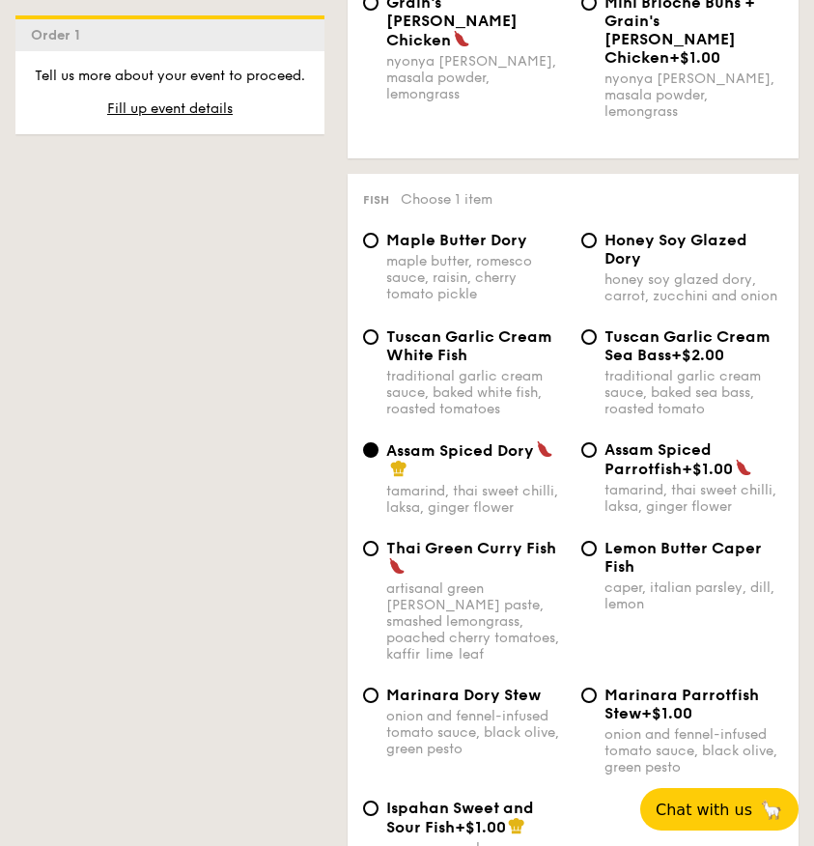
click at [658, 539] on span "Lemon Butter Caper Fish" at bounding box center [683, 557] width 157 height 37
click at [597, 541] on input "Lemon Butter Caper Fish caper, italian parsley, dill, lemon" at bounding box center [588, 548] width 15 height 15
radio input "true"
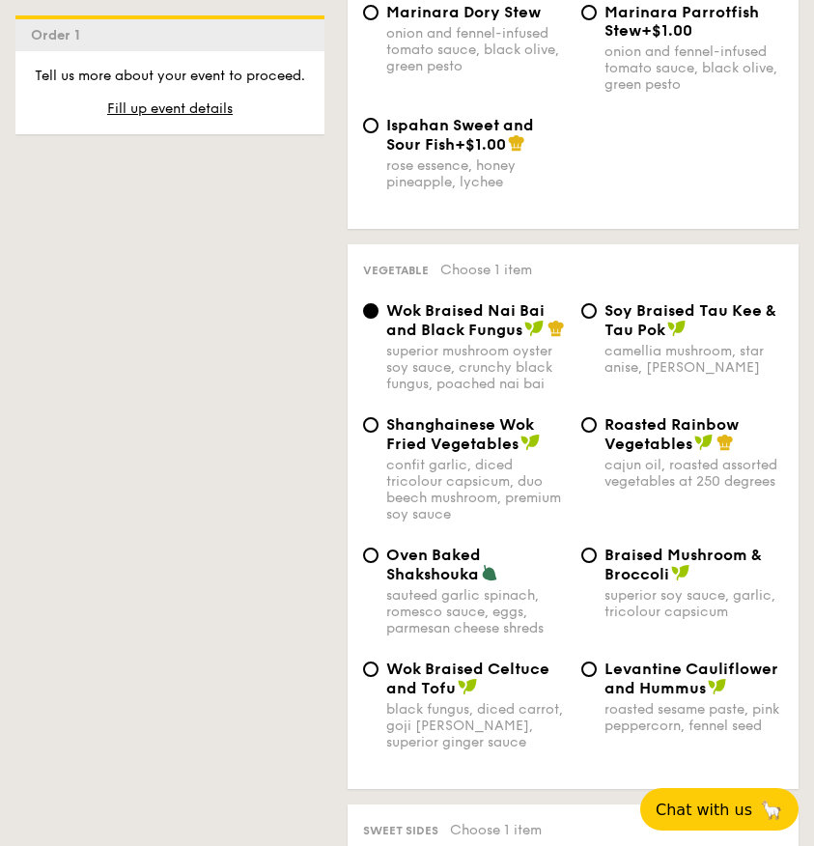
scroll to position [3181, 0]
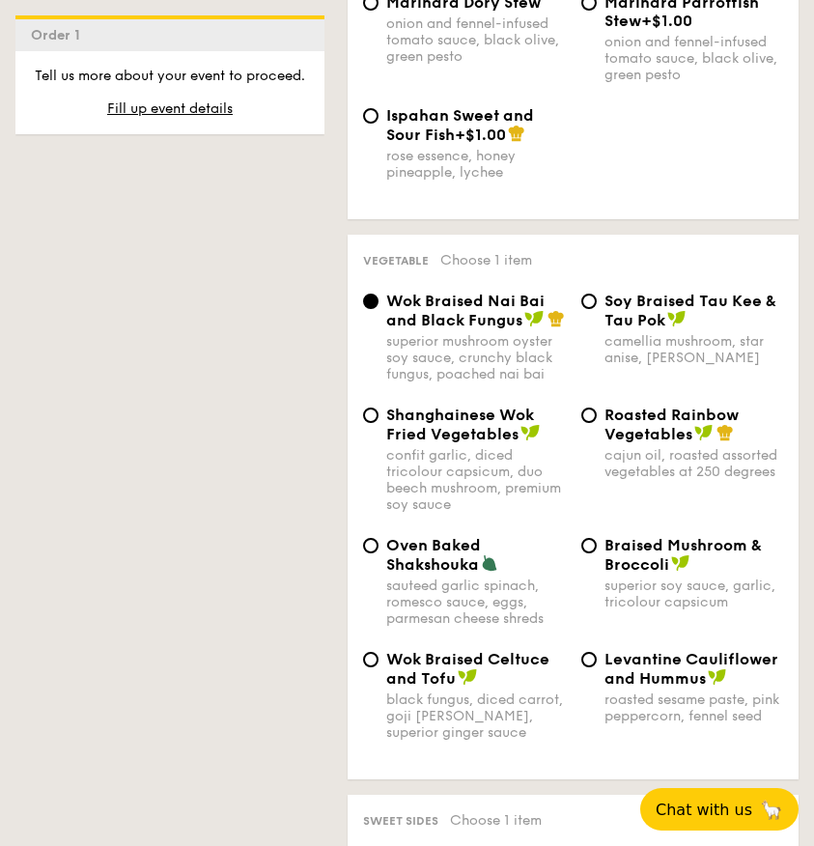
click at [640, 406] on span "Roasted Rainbow Vegetables" at bounding box center [672, 425] width 134 height 38
click at [597, 408] on input "Roasted Rainbow Vegetables cajun oil, roasted assorted vegetables at 250 degrees" at bounding box center [588, 415] width 15 height 15
radio input "true"
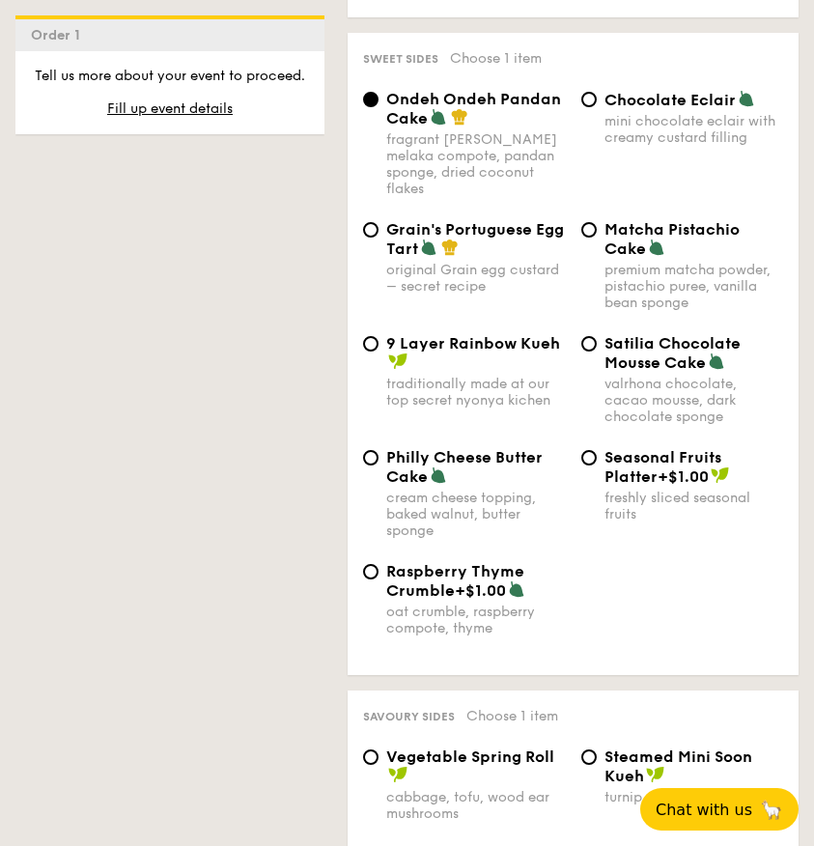
scroll to position [3873, 0]
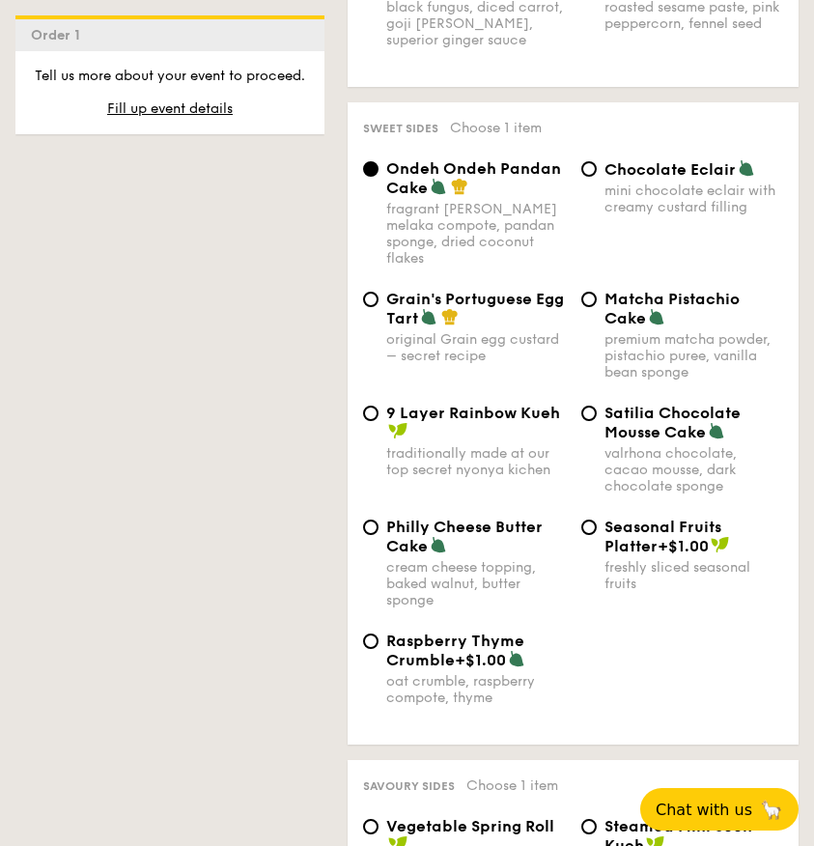
click at [628, 404] on span "Satilia Chocolate Mousse Cake" at bounding box center [673, 423] width 136 height 38
click at [597, 406] on input "Satilia Chocolate Mousse Cake valrhona chocolate, cacao mousse, dark chocolate …" at bounding box center [588, 413] width 15 height 15
radio input "true"
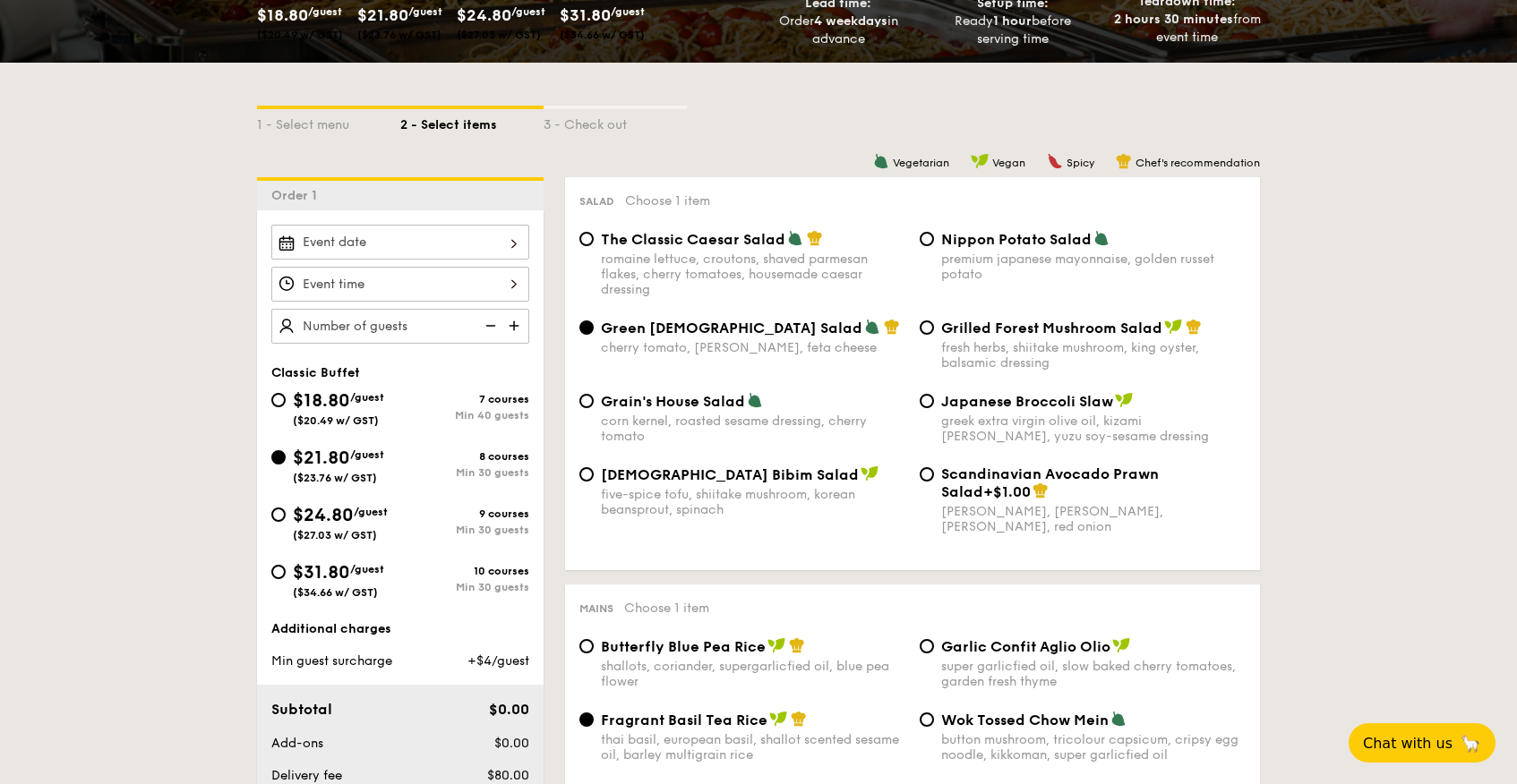
scroll to position [0, 0]
